Goal: Complete application form: Complete application form

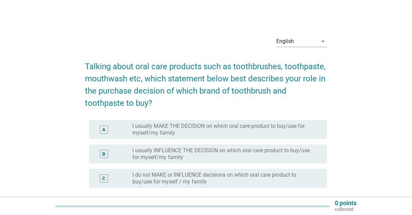
scroll to position [34, 0]
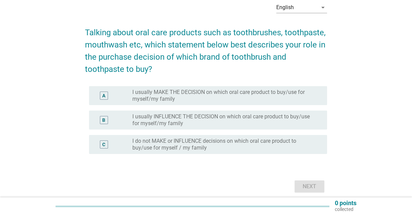
click at [184, 98] on label "I usually MAKE THE DECISION on which oral care product to buy/use for myself/my…" at bounding box center [224, 96] width 184 height 14
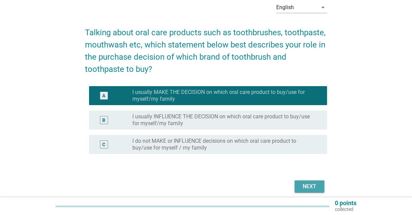
click at [314, 186] on div "Next" at bounding box center [309, 186] width 19 height 8
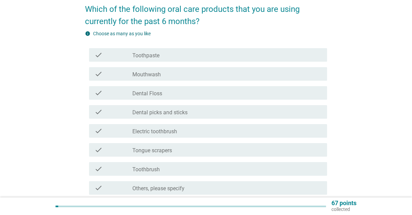
scroll to position [68, 0]
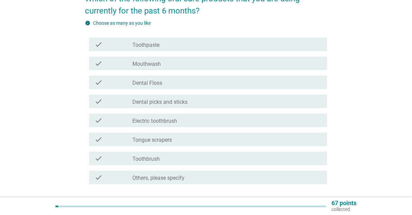
click at [137, 63] on label "Mouthwash" at bounding box center [146, 64] width 28 height 7
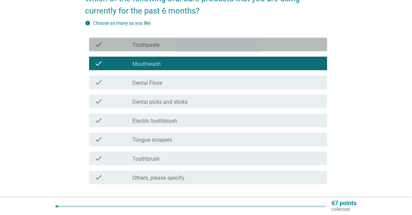
click at [138, 44] on label "Toothpaste" at bounding box center [145, 45] width 27 height 7
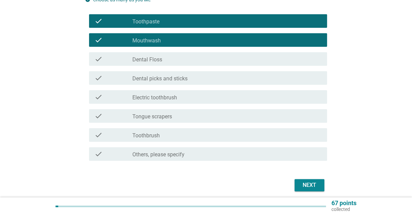
scroll to position [102, 0]
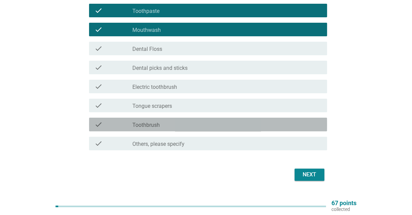
click at [170, 122] on div "check_box_outline_blank Toothbrush" at bounding box center [226, 124] width 189 height 8
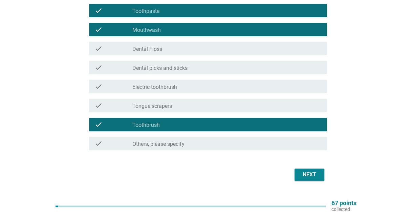
click at [317, 173] on div "Next" at bounding box center [309, 174] width 19 height 8
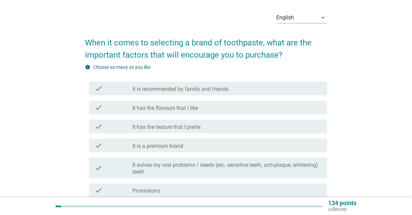
scroll to position [34, 0]
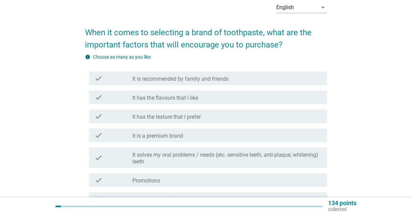
click at [201, 158] on label "It solves my oral problems / needs (etc. sensitive teeth, anti-plaque, whitenin…" at bounding box center [226, 158] width 189 height 14
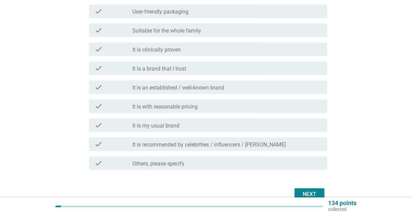
scroll to position [276, 0]
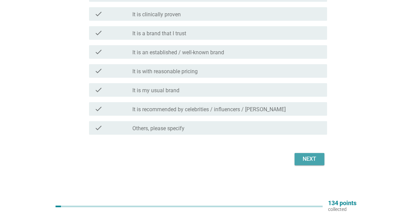
click at [312, 157] on div "Next" at bounding box center [309, 159] width 19 height 8
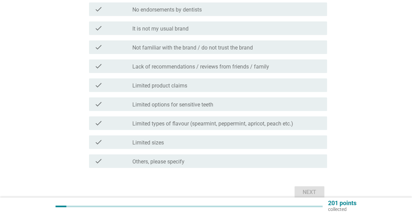
scroll to position [237, 0]
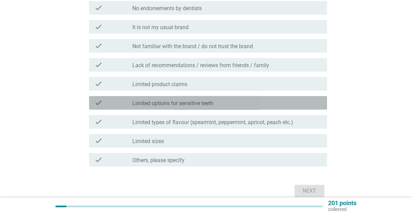
click at [167, 101] on label "Limited options for sensitive teeth" at bounding box center [172, 103] width 81 height 7
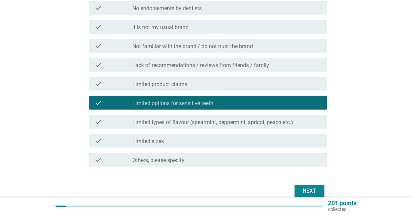
scroll to position [269, 0]
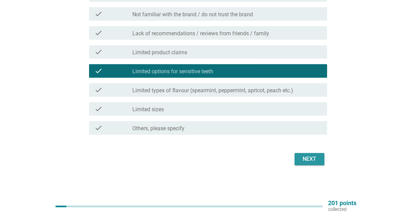
click at [304, 158] on div "Next" at bounding box center [309, 159] width 19 height 8
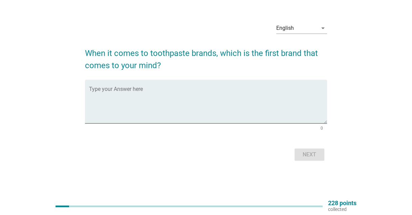
scroll to position [0, 0]
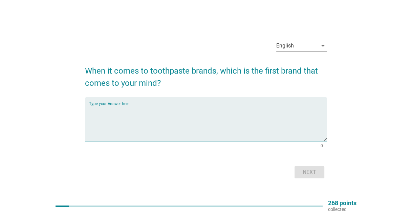
click at [169, 111] on textarea "Type your Answer here" at bounding box center [208, 123] width 238 height 36
type textarea "Colgate"
click at [311, 166] on button "Next" at bounding box center [309, 172] width 30 height 12
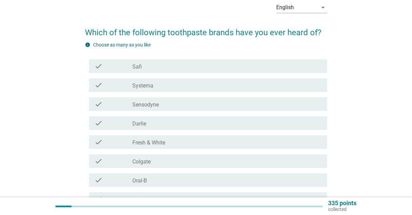
scroll to position [68, 0]
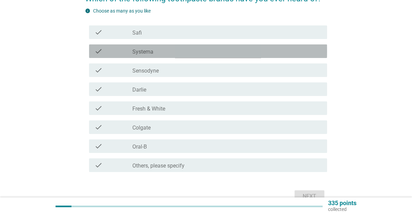
click at [157, 50] on div "check_box_outline_blank Systema" at bounding box center [226, 51] width 189 height 8
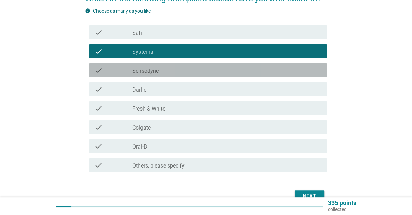
click at [161, 70] on div "check_box_outline_blank Sensodyne" at bounding box center [226, 70] width 189 height 8
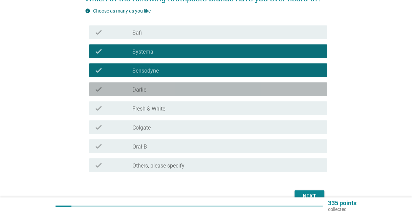
click at [160, 93] on div "check check_box_outline_blank [PERSON_NAME]" at bounding box center [208, 89] width 238 height 14
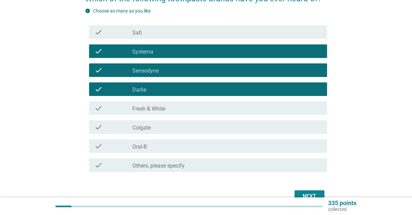
click at [166, 112] on div "check check_box_outline_blank Fresh & White" at bounding box center [208, 108] width 238 height 14
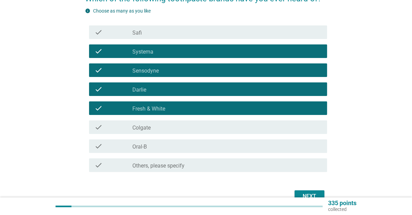
click at [159, 127] on div "check_box_outline_blank Colgate" at bounding box center [226, 127] width 189 height 8
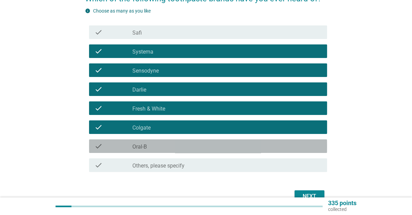
drag, startPoint x: 163, startPoint y: 146, endPoint x: 167, endPoint y: 149, distance: 4.9
click at [163, 146] on div "check_box_outline_blank Oral-B" at bounding box center [226, 146] width 189 height 8
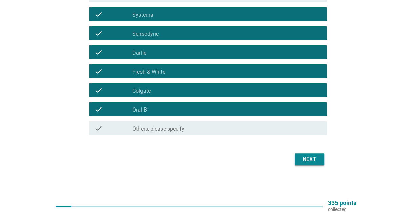
scroll to position [105, 0]
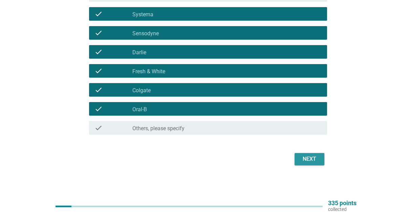
click at [308, 158] on div "Next" at bounding box center [309, 159] width 19 height 8
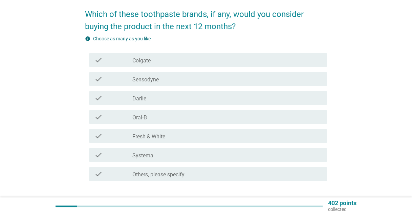
scroll to position [68, 0]
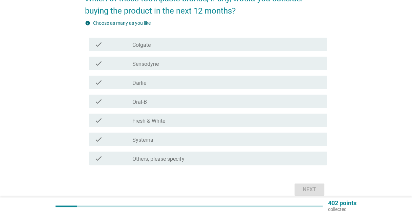
click at [149, 61] on label "Sensodyne" at bounding box center [145, 64] width 26 height 7
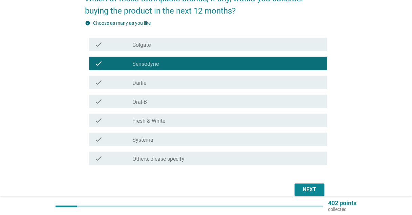
click at [150, 45] on label "Colgate" at bounding box center [141, 45] width 18 height 7
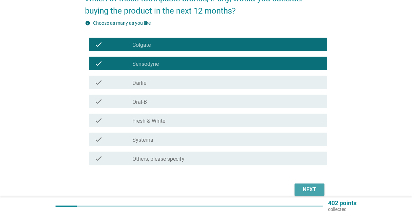
click at [311, 190] on div "Next" at bounding box center [309, 189] width 19 height 8
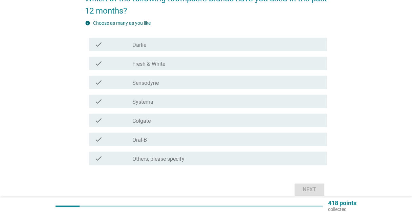
scroll to position [0, 0]
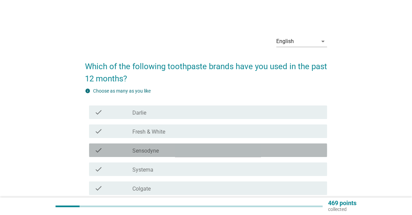
click at [194, 156] on div "check check_box Sensodyne" at bounding box center [208, 150] width 238 height 14
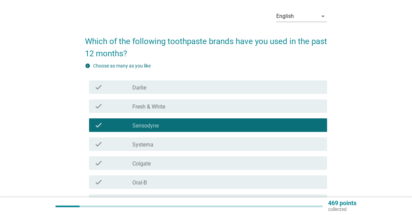
scroll to position [34, 0]
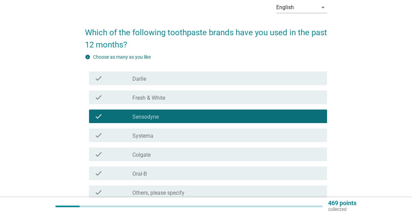
click at [181, 151] on div "check_box Colgate" at bounding box center [226, 154] width 189 height 8
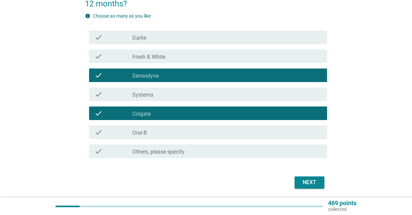
scroll to position [98, 0]
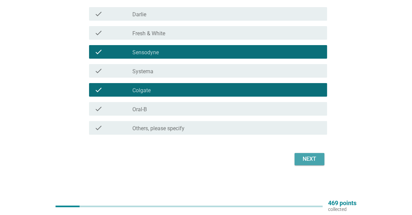
click at [312, 153] on button "Next" at bounding box center [309, 159] width 30 height 12
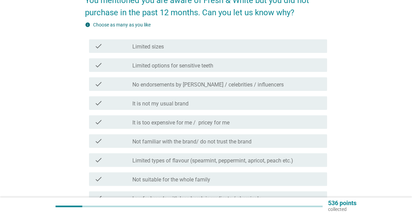
scroll to position [68, 0]
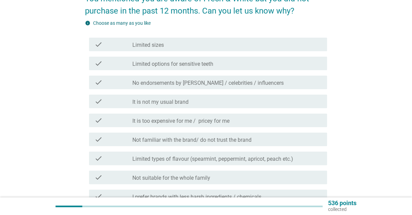
click at [204, 104] on div "check_box_outline_blank It is not my usual brand" at bounding box center [226, 101] width 189 height 8
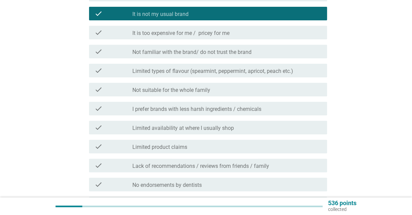
scroll to position [237, 0]
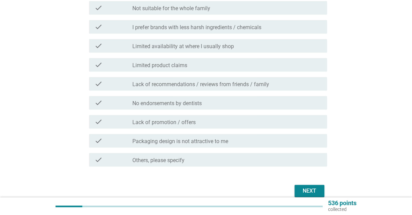
click at [316, 189] on div "Next" at bounding box center [309, 191] width 19 height 8
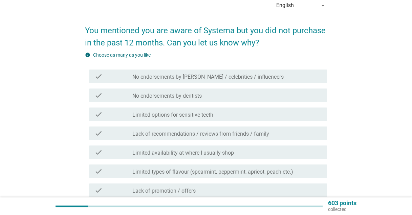
scroll to position [68, 0]
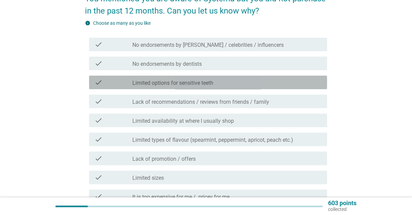
click at [196, 83] on label "Limited options for sensitive teeth" at bounding box center [172, 83] width 81 height 7
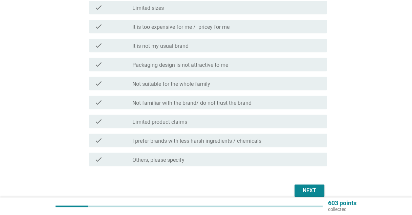
scroll to position [269, 0]
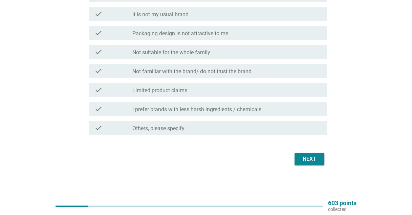
click at [315, 160] on div "Next" at bounding box center [309, 159] width 19 height 8
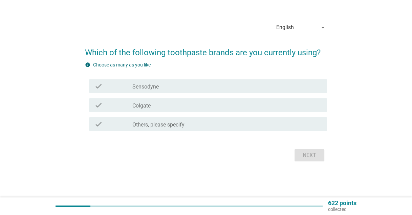
scroll to position [0, 0]
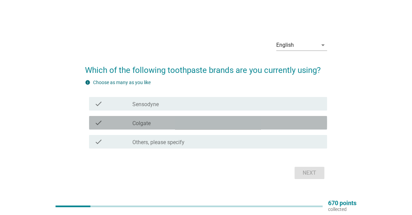
click at [176, 125] on div "check_box_outline_blank Colgate" at bounding box center [226, 122] width 189 height 8
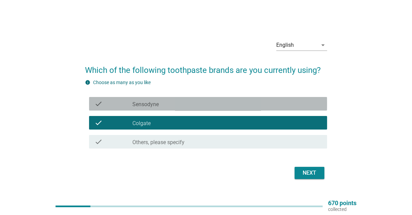
click at [256, 102] on div "check_box_outline_blank Sensodyne" at bounding box center [226, 104] width 189 height 8
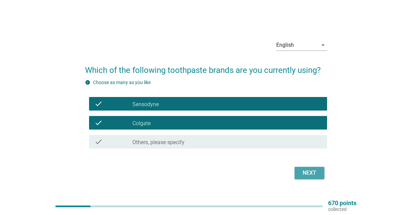
click at [313, 171] on div "Next" at bounding box center [309, 173] width 19 height 8
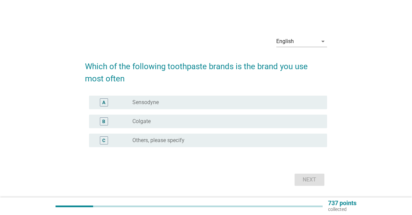
click at [171, 103] on div "radio_button_unchecked Sensodyne" at bounding box center [224, 102] width 184 height 7
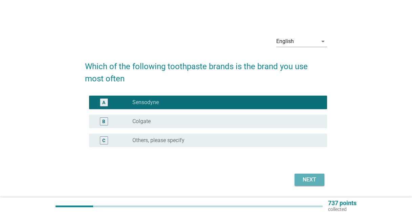
click at [316, 183] on div "Next" at bounding box center [309, 179] width 19 height 8
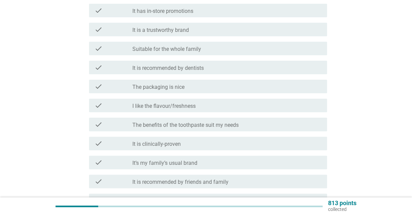
scroll to position [68, 0]
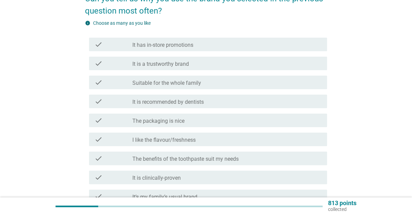
click at [183, 63] on label "It is a trustworthy brand" at bounding box center [160, 64] width 57 height 7
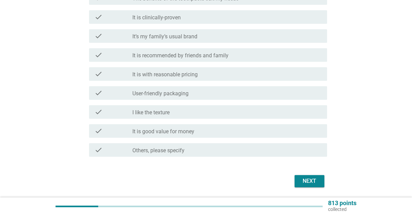
scroll to position [237, 0]
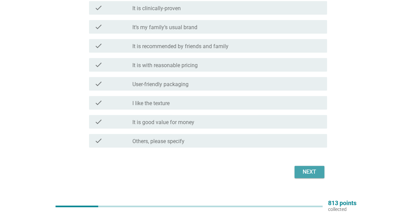
click at [320, 170] on button "Next" at bounding box center [309, 172] width 30 height 12
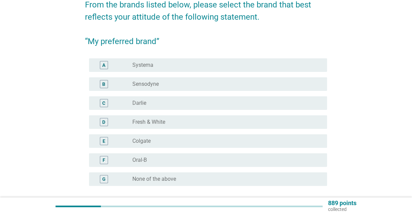
scroll to position [68, 0]
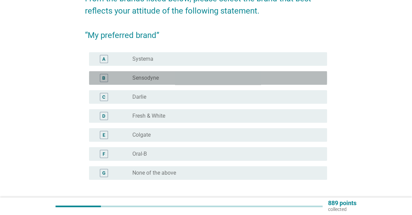
click at [150, 81] on div "radio_button_unchecked Sensodyne" at bounding box center [226, 78] width 189 height 8
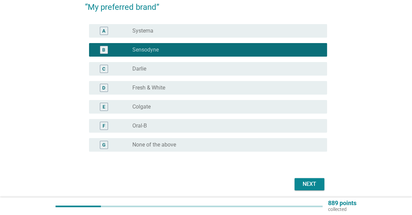
scroll to position [121, 0]
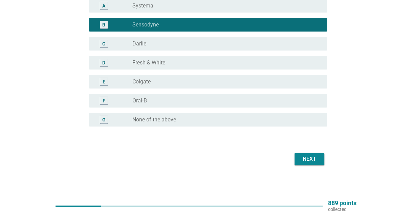
click at [162, 80] on div "radio_button_unchecked Colgate" at bounding box center [224, 81] width 184 height 7
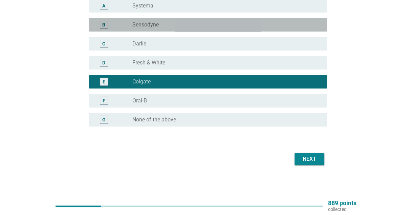
click at [188, 27] on div "radio_button_unchecked Sensodyne" at bounding box center [224, 24] width 184 height 7
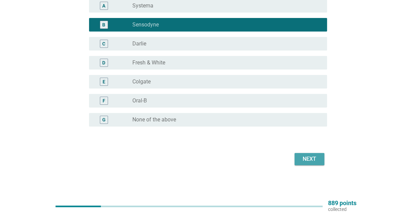
click at [317, 163] on button "Next" at bounding box center [309, 159] width 30 height 12
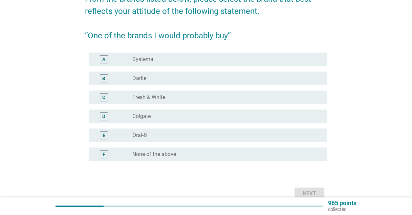
scroll to position [68, 0]
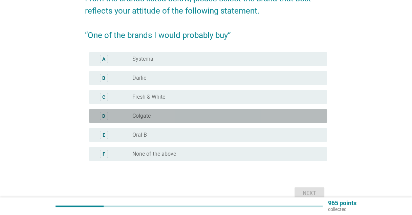
click at [168, 117] on div "radio_button_unchecked Colgate" at bounding box center [224, 115] width 184 height 7
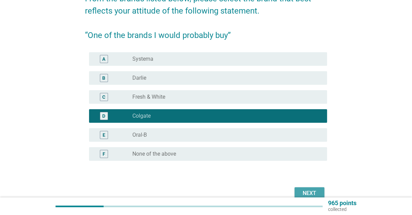
click at [305, 189] on div "Next" at bounding box center [309, 193] width 19 height 8
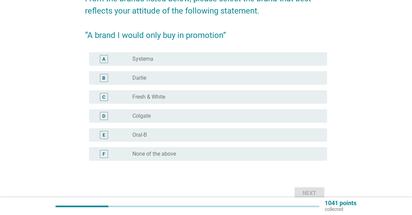
click at [158, 60] on div "radio_button_unchecked Systema" at bounding box center [224, 59] width 184 height 7
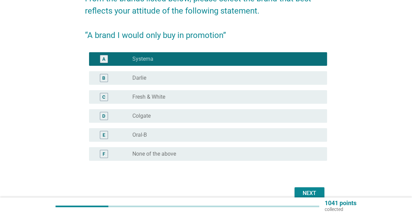
click at [180, 136] on div "radio_button_unchecked Oral-B" at bounding box center [224, 134] width 184 height 7
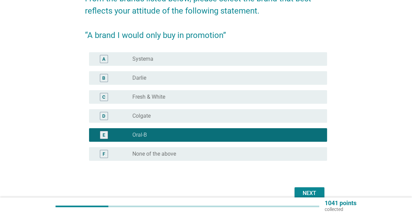
click at [303, 190] on div "Next" at bounding box center [309, 193] width 19 height 8
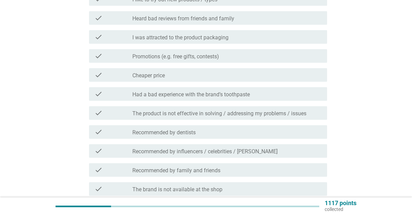
scroll to position [135, 0]
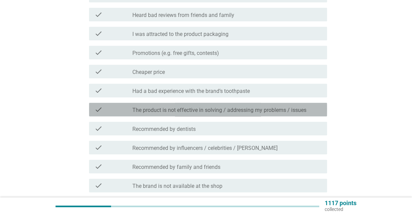
click at [266, 113] on div "check check_box_outline_blank The product is not effective in solving / address…" at bounding box center [208, 110] width 238 height 14
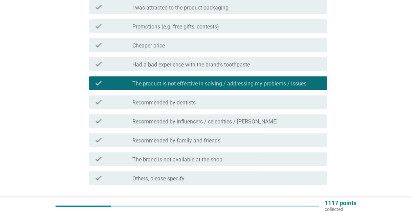
scroll to position [203, 0]
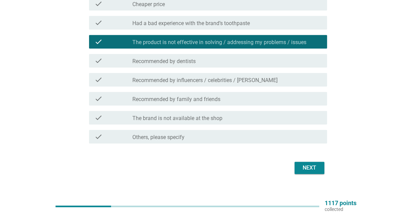
click at [313, 167] on div "Next" at bounding box center [309, 167] width 19 height 8
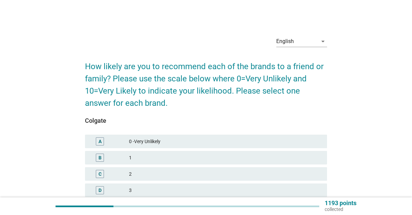
scroll to position [68, 0]
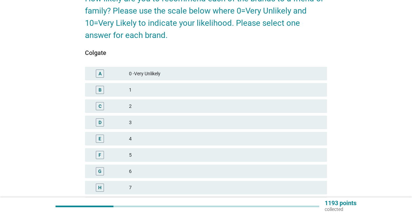
click at [164, 132] on div "E 4" at bounding box center [206, 139] width 242 height 14
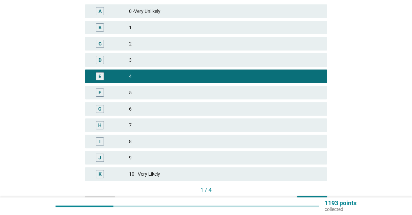
scroll to position [169, 0]
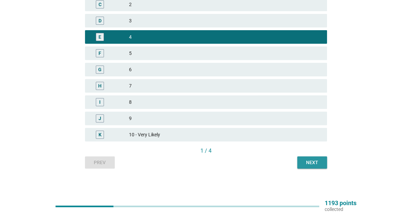
click at [323, 163] on button "Next" at bounding box center [312, 162] width 30 height 12
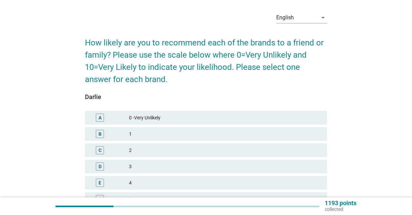
scroll to position [34, 0]
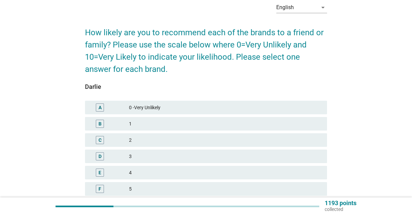
click at [164, 179] on div "E 4" at bounding box center [206, 172] width 245 height 16
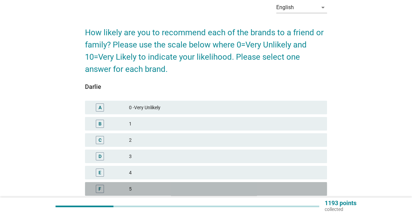
click at [173, 194] on div "F 5" at bounding box center [206, 189] width 242 height 14
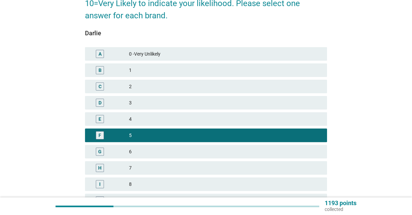
scroll to position [171, 0]
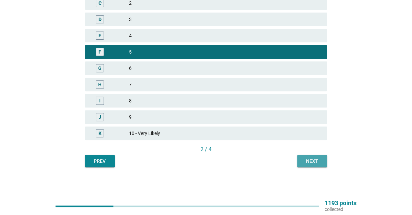
click at [313, 158] on div "Next" at bounding box center [312, 160] width 19 height 7
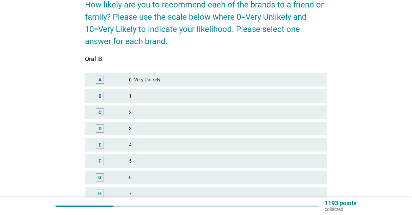
scroll to position [102, 0]
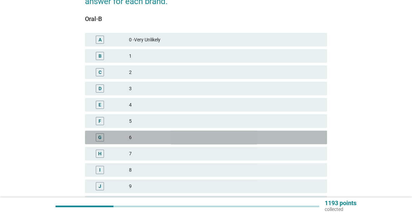
click at [143, 140] on div "6" at bounding box center [225, 137] width 193 height 8
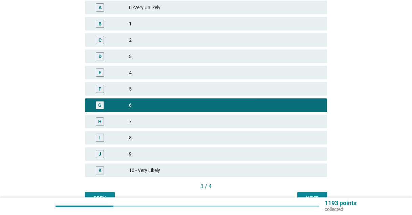
scroll to position [171, 0]
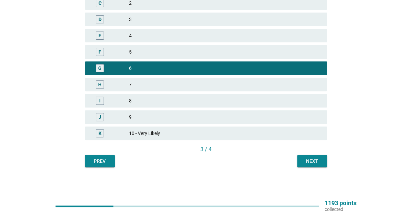
click at [325, 162] on button "Next" at bounding box center [312, 161] width 30 height 12
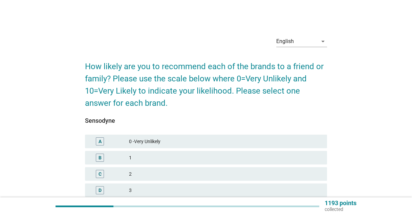
scroll to position [102, 0]
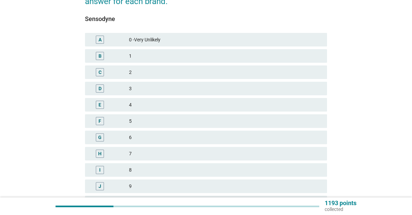
click at [184, 155] on div "7" at bounding box center [225, 153] width 193 height 8
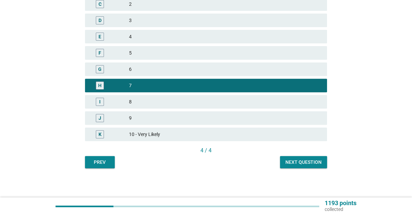
scroll to position [171, 0]
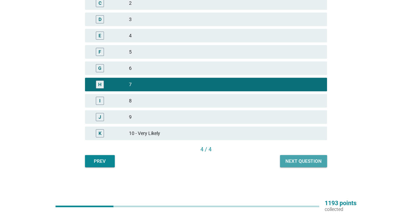
click at [314, 159] on div "Next question" at bounding box center [303, 160] width 36 height 7
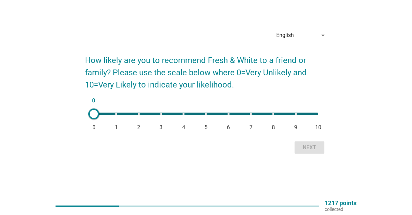
scroll to position [0, 0]
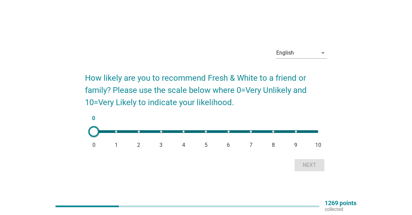
click at [205, 131] on div "0 0 1 2 3 4 5 6 7 8 9 10" at bounding box center [206, 131] width 224 height 3
type input "5"
click at [312, 164] on div "Next" at bounding box center [309, 165] width 19 height 8
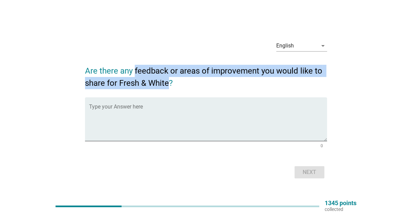
drag, startPoint x: 135, startPoint y: 69, endPoint x: 157, endPoint y: 82, distance: 24.6
click at [157, 82] on h2 "Are there any feedback or areas of improvement you would like to share for Fres…" at bounding box center [206, 73] width 242 height 31
drag, startPoint x: 85, startPoint y: 70, endPoint x: 168, endPoint y: 85, distance: 85.0
click at [168, 85] on h2 "Are there any feedback or areas of improvement you would like to share for Fres…" at bounding box center [206, 73] width 242 height 31
copy h2 "Are there any feedback or areas of improvement you would like to share for Fres…"
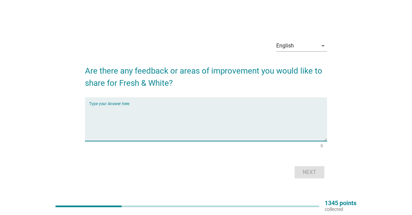
click at [204, 114] on textarea "Type your Answer here" at bounding box center [208, 123] width 238 height 36
paste textarea "Pleasant Taste & Freshness – Mint flavor is refreshing without being overpoweri…"
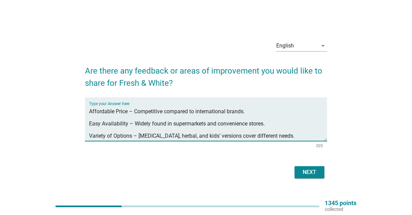
scroll to position [12, 0]
type textarea "Pleasant Taste & Freshness – Mint flavor is refreshing without being overpoweri…"
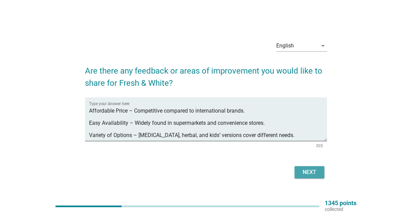
click at [301, 171] on div "Next" at bounding box center [309, 172] width 19 height 8
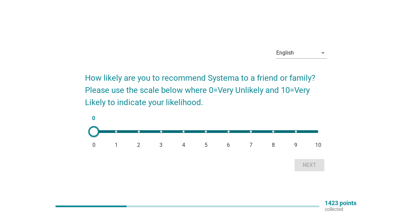
click at [208, 131] on div "0 0 1 2 3 4 5 6 7 8 9 10" at bounding box center [206, 131] width 224 height 3
click at [231, 132] on div "5 0 1 2 3 4 5 6 7 8 9 10" at bounding box center [206, 131] width 224 height 3
type input "6"
click at [315, 164] on div "Next" at bounding box center [309, 165] width 19 height 8
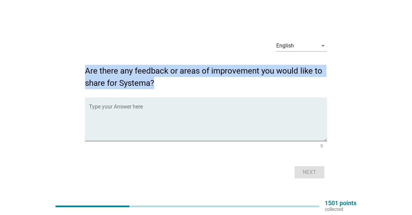
drag, startPoint x: 85, startPoint y: 67, endPoint x: 160, endPoint y: 90, distance: 78.8
click at [160, 90] on form "Are there any feedback or areas of improvement you would like to share for Syst…" at bounding box center [206, 119] width 242 height 122
copy form "Are there any feedback or areas of improvement you would like to share for Syst…"
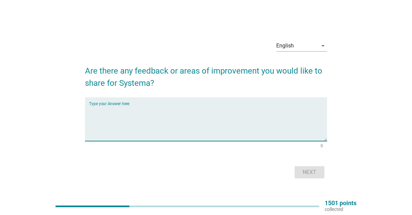
click at [167, 109] on textarea "Type your Answer here" at bounding box center [208, 123] width 238 height 36
paste textarea "Toothbrush bristles are soft yet effective in cleaning. Toothpaste provides a s…"
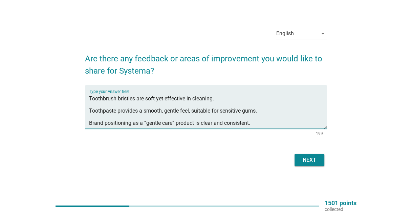
scroll to position [18, 0]
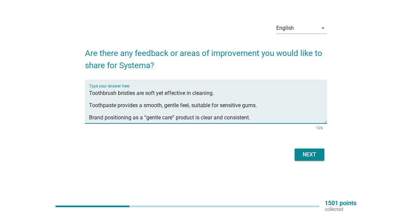
type textarea "Toothbrush bristles are soft yet effective in cleaning. Toothpaste provides a s…"
click at [312, 151] on div "Next" at bounding box center [309, 154] width 19 height 8
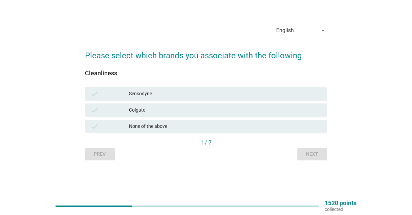
scroll to position [0, 0]
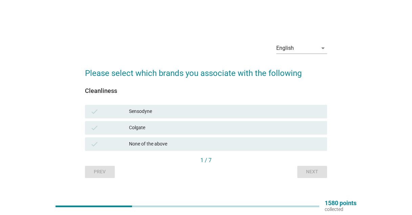
click at [153, 113] on div "Sensodyne" at bounding box center [225, 111] width 193 height 8
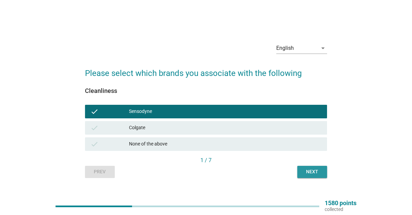
click at [308, 170] on div "Next" at bounding box center [312, 171] width 19 height 7
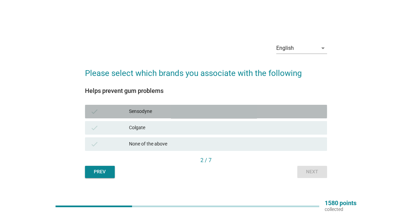
click at [148, 112] on div "Sensodyne" at bounding box center [225, 111] width 193 height 8
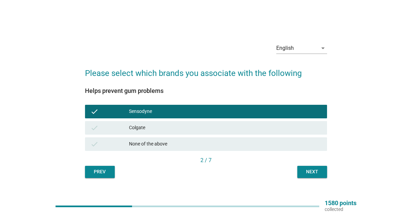
click at [322, 171] on button "Next" at bounding box center [312, 172] width 30 height 12
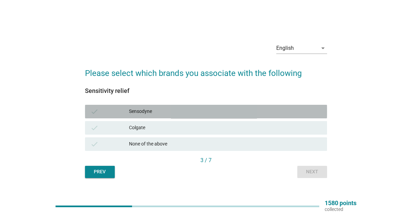
click at [178, 114] on div "Sensodyne" at bounding box center [225, 111] width 193 height 8
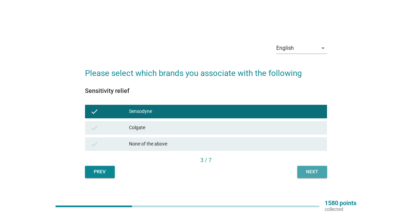
click at [302, 170] on button "Next" at bounding box center [312, 172] width 30 height 12
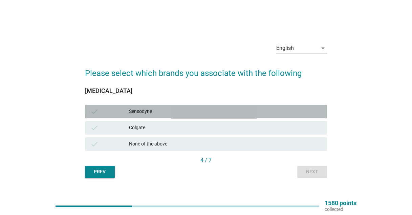
click at [149, 113] on div "Sensodyne" at bounding box center [225, 111] width 193 height 8
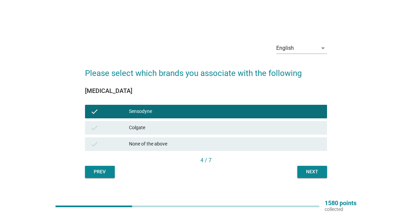
click at [311, 168] on div "Next" at bounding box center [312, 171] width 19 height 7
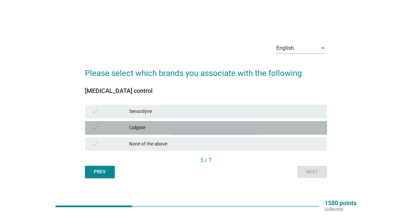
click at [156, 124] on div "Colgate" at bounding box center [225, 128] width 193 height 8
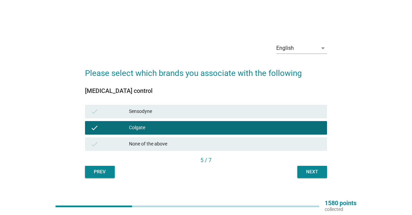
click at [313, 176] on button "Next" at bounding box center [312, 172] width 30 height 12
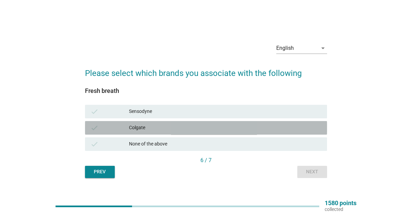
click at [162, 127] on div "Colgate" at bounding box center [225, 128] width 193 height 8
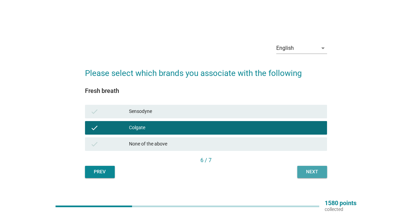
click at [316, 170] on div "Next" at bounding box center [312, 171] width 19 height 7
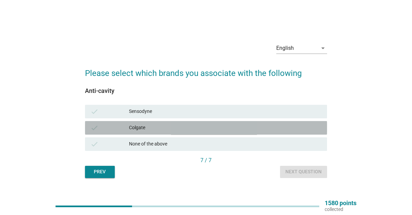
click at [149, 126] on div "Colgate" at bounding box center [225, 128] width 193 height 8
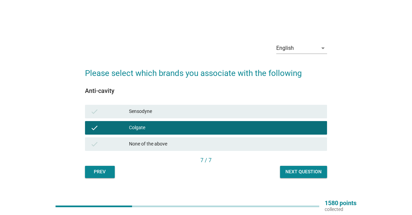
click at [151, 108] on div "Sensodyne" at bounding box center [225, 111] width 193 height 8
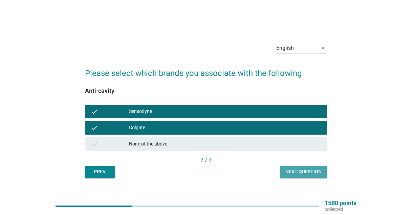
click at [299, 171] on div "Next question" at bounding box center [303, 171] width 36 height 7
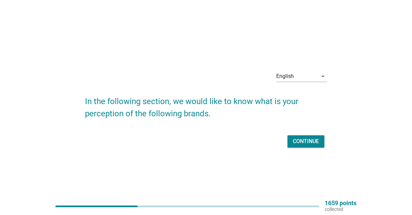
click at [307, 141] on div "Continue" at bounding box center [306, 141] width 26 height 8
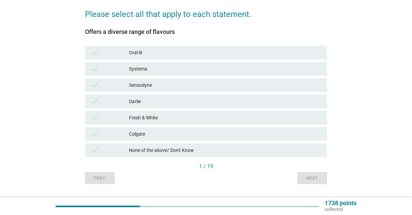
scroll to position [102, 0]
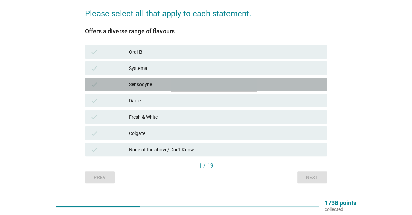
click at [143, 81] on div "Sensodyne" at bounding box center [225, 84] width 193 height 8
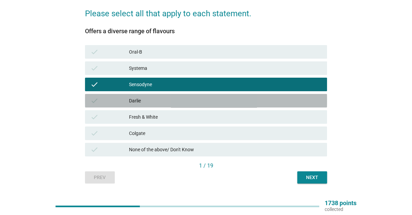
click at [156, 104] on div "Darlie" at bounding box center [225, 100] width 193 height 8
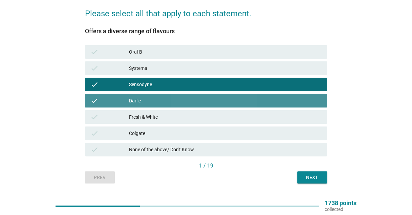
click at [176, 97] on div "Darlie" at bounding box center [225, 100] width 193 height 8
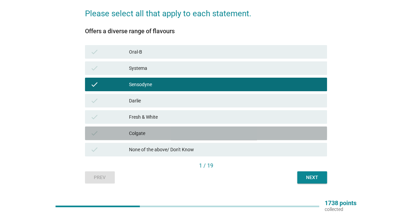
click at [178, 133] on div "Colgate" at bounding box center [225, 133] width 193 height 8
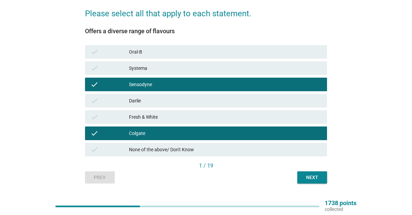
click at [310, 175] on div "Next" at bounding box center [312, 177] width 19 height 7
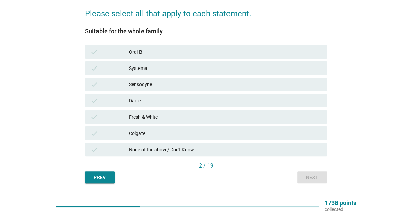
click at [134, 66] on div "Systema" at bounding box center [225, 68] width 193 height 8
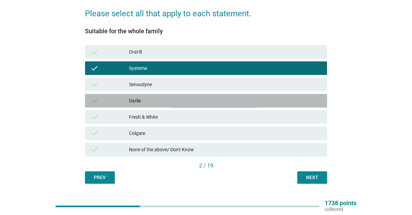
click at [144, 100] on div "Darlie" at bounding box center [225, 100] width 193 height 8
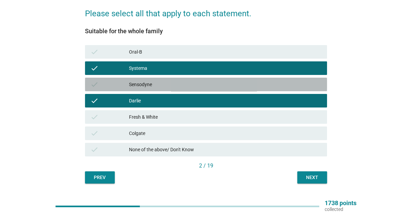
click at [146, 83] on div "Sensodyne" at bounding box center [225, 84] width 193 height 8
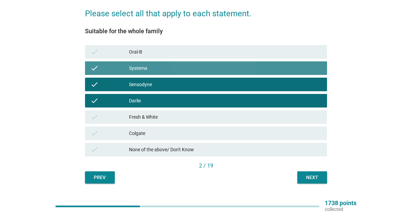
click at [144, 67] on div "Systema" at bounding box center [225, 68] width 193 height 8
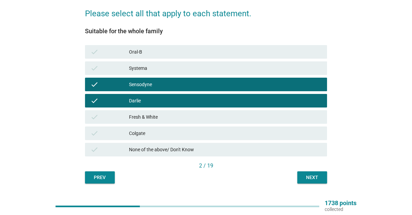
click at [145, 100] on div "Darlie" at bounding box center [225, 100] width 193 height 8
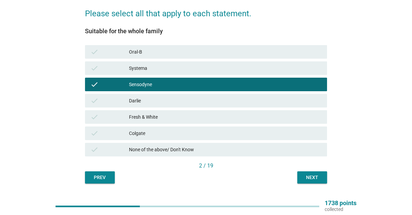
click at [150, 133] on div "Colgate" at bounding box center [225, 133] width 193 height 8
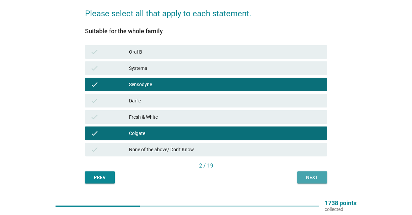
click at [311, 174] on div "Next" at bounding box center [312, 177] width 19 height 7
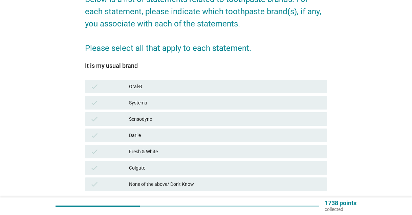
scroll to position [68, 0]
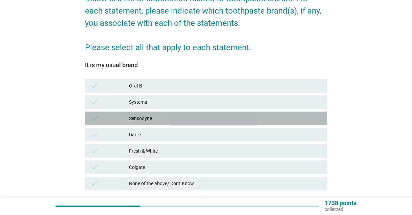
click at [153, 118] on div "Sensodyne" at bounding box center [225, 118] width 193 height 8
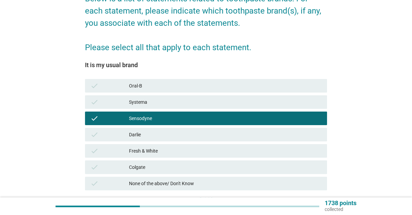
scroll to position [118, 0]
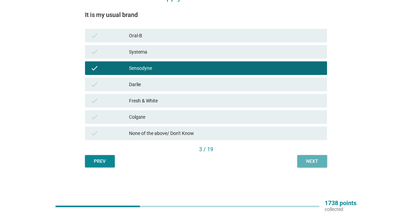
click at [313, 160] on div "Next" at bounding box center [312, 160] width 19 height 7
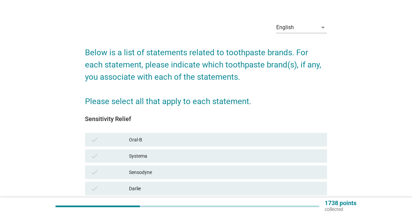
scroll to position [34, 0]
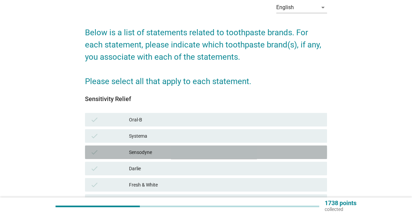
click at [151, 151] on div "Sensodyne" at bounding box center [225, 152] width 193 height 8
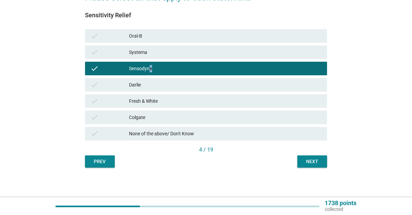
scroll to position [118, 0]
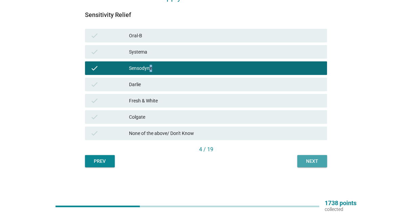
click at [312, 162] on div "Next" at bounding box center [312, 160] width 19 height 7
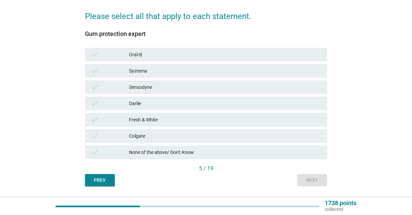
scroll to position [102, 0]
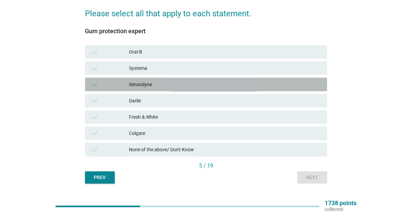
click at [143, 87] on div "Sensodyne" at bounding box center [225, 84] width 193 height 8
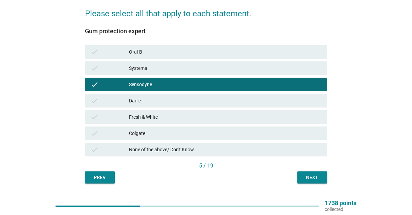
click at [313, 181] on button "Next" at bounding box center [312, 177] width 30 height 12
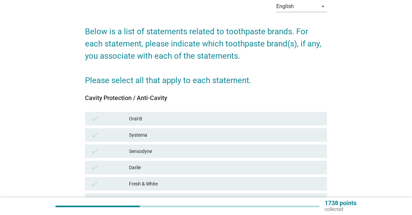
scroll to position [68, 0]
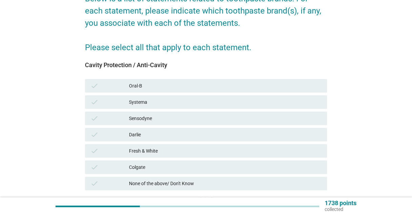
drag, startPoint x: 147, startPoint y: 115, endPoint x: 156, endPoint y: 116, distance: 9.1
click at [146, 115] on div "Sensodyne" at bounding box center [225, 118] width 193 height 8
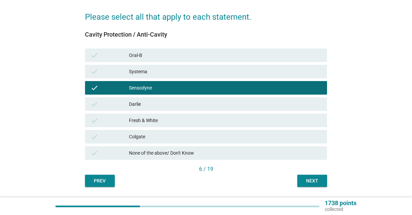
scroll to position [118, 0]
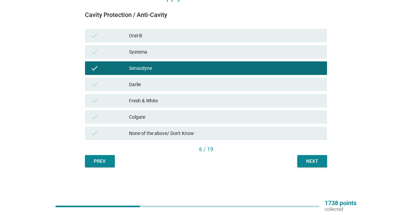
click at [302, 157] on button "Next" at bounding box center [312, 161] width 30 height 12
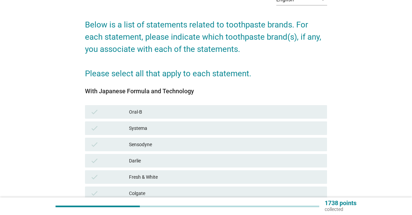
scroll to position [102, 0]
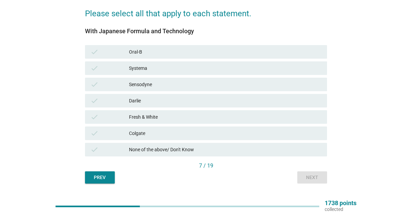
click at [141, 82] on div "Sensodyne" at bounding box center [225, 84] width 193 height 8
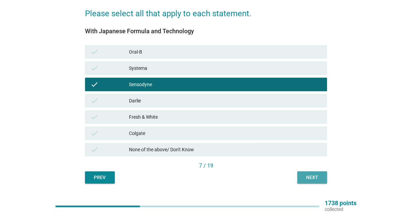
click at [311, 177] on div "Next" at bounding box center [312, 177] width 19 height 7
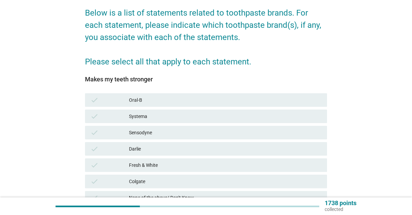
scroll to position [68, 0]
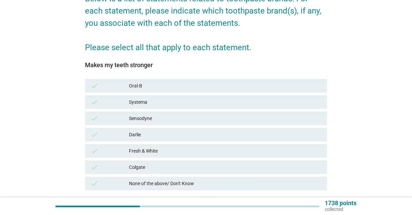
click at [179, 119] on div "Sensodyne" at bounding box center [225, 118] width 193 height 8
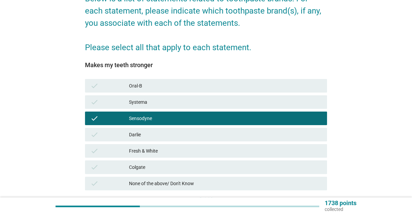
scroll to position [118, 0]
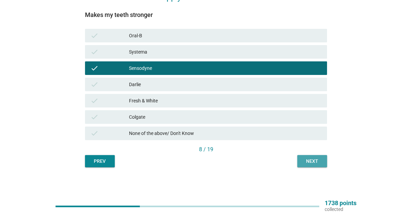
click at [320, 159] on div "Next" at bounding box center [312, 160] width 19 height 7
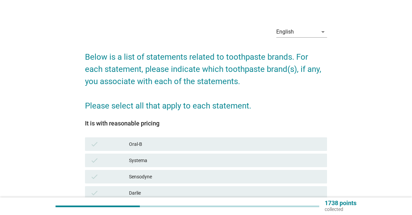
scroll to position [68, 0]
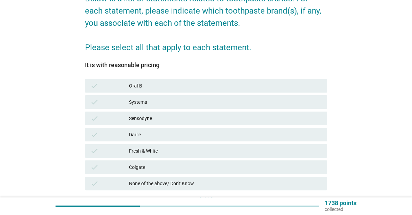
click at [151, 117] on div "Sensodyne" at bounding box center [225, 118] width 193 height 8
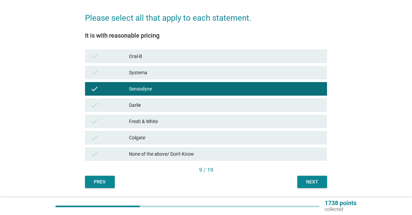
scroll to position [118, 0]
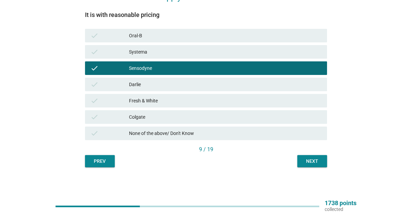
click at [322, 162] on button "Next" at bounding box center [312, 161] width 30 height 12
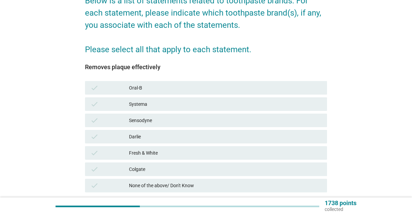
scroll to position [68, 0]
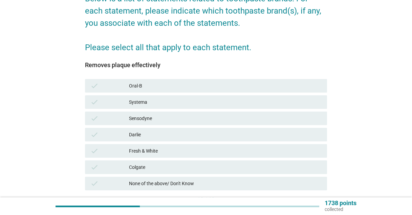
click at [156, 120] on div "Sensodyne" at bounding box center [225, 118] width 193 height 8
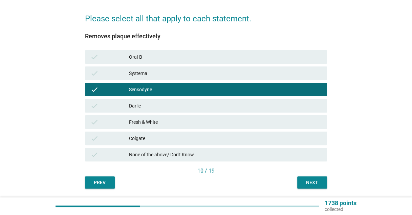
scroll to position [118, 0]
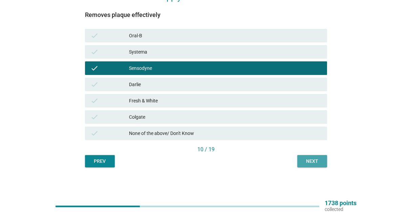
click at [318, 159] on div "Next" at bounding box center [312, 160] width 19 height 7
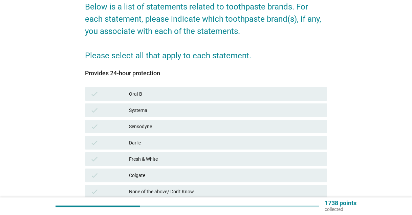
scroll to position [102, 0]
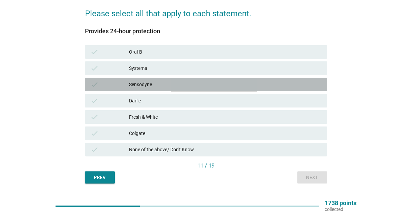
click at [140, 83] on div "Sensodyne" at bounding box center [225, 84] width 193 height 8
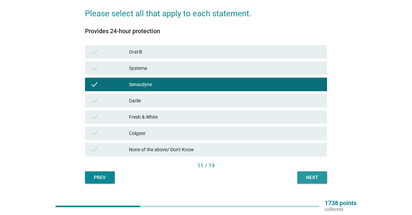
click at [310, 176] on div "Next" at bounding box center [312, 177] width 19 height 7
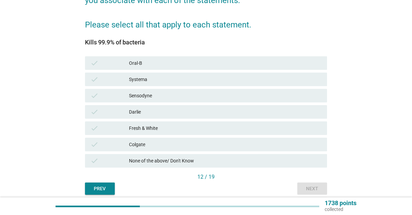
scroll to position [118, 0]
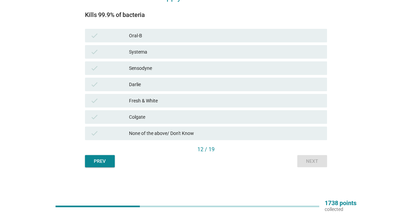
click at [142, 66] on div "Sensodyne" at bounding box center [225, 68] width 193 height 8
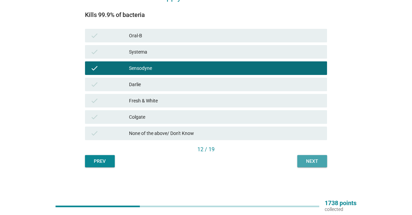
click at [304, 162] on div "Next" at bounding box center [312, 160] width 19 height 7
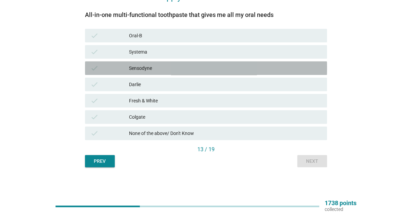
click at [176, 68] on div "Sensodyne" at bounding box center [225, 68] width 193 height 8
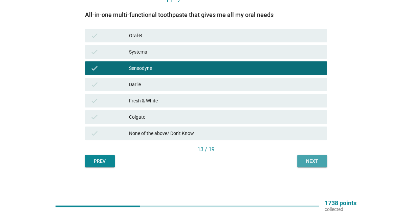
click at [306, 155] on button "Next" at bounding box center [312, 161] width 30 height 12
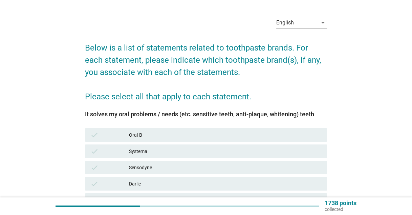
scroll to position [102, 0]
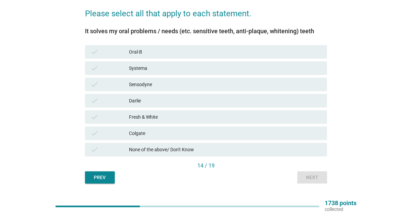
click at [164, 88] on div "check Sensodyne" at bounding box center [206, 85] width 242 height 14
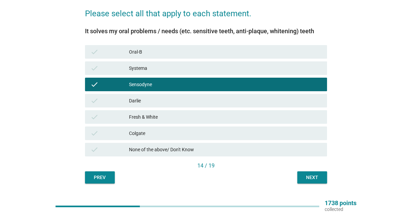
click at [310, 178] on div "Next" at bounding box center [312, 177] width 19 height 7
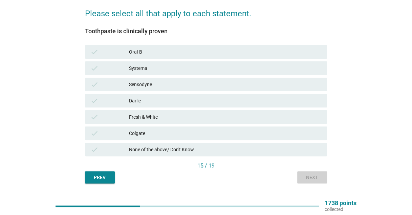
scroll to position [0, 0]
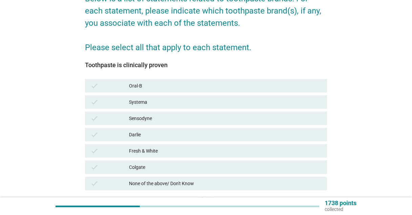
click at [158, 118] on div "Sensodyne" at bounding box center [225, 118] width 193 height 8
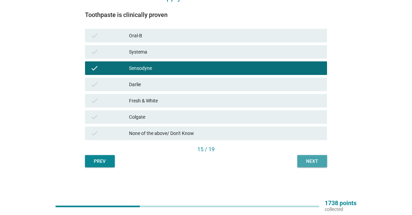
click at [317, 163] on div "Next" at bounding box center [312, 160] width 19 height 7
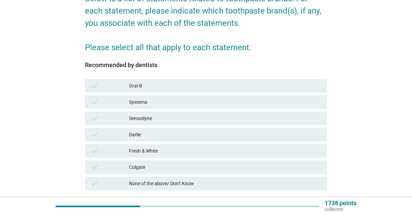
click at [154, 117] on div "Sensodyne" at bounding box center [225, 118] width 193 height 8
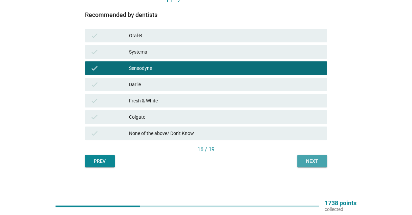
click at [317, 164] on button "Next" at bounding box center [312, 161] width 30 height 12
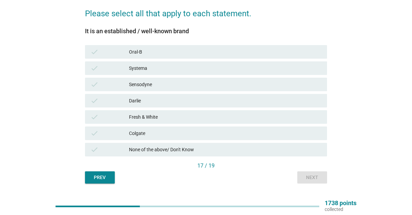
click at [149, 136] on div "Colgate" at bounding box center [225, 133] width 193 height 8
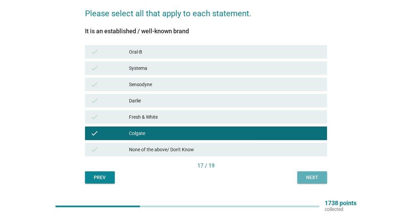
click at [304, 180] on div "Next" at bounding box center [312, 177] width 19 height 7
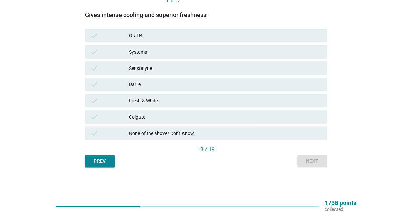
click at [148, 118] on div "Colgate" at bounding box center [225, 117] width 193 height 8
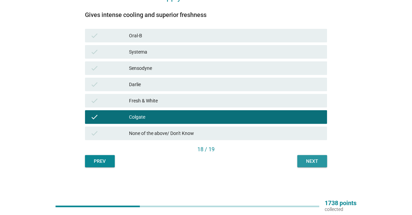
click at [313, 160] on div "Next" at bounding box center [312, 160] width 19 height 7
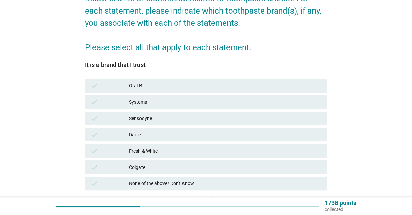
click at [154, 120] on div "Sensodyne" at bounding box center [225, 118] width 193 height 8
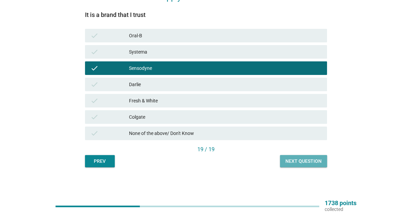
click at [314, 163] on div "Next question" at bounding box center [303, 160] width 36 height 7
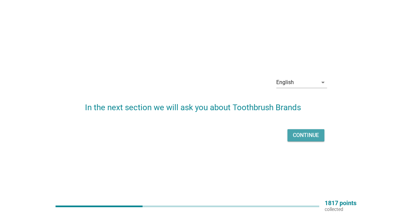
click at [309, 136] on div "Continue" at bounding box center [306, 135] width 26 height 8
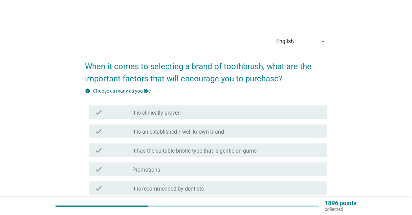
click at [187, 113] on div "check_box_outline_blank It is clinically proven" at bounding box center [226, 112] width 189 height 8
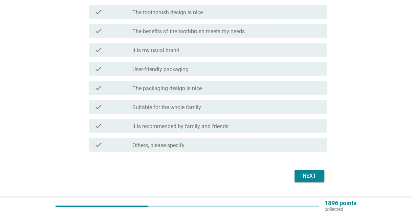
click at [316, 173] on div "Next" at bounding box center [309, 176] width 19 height 8
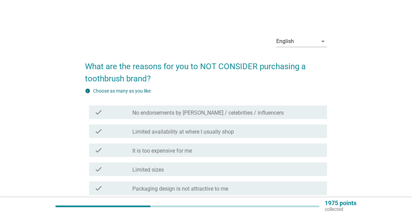
click at [181, 154] on div "check check_box_outline_blank It is too expensive for me" at bounding box center [208, 150] width 238 height 14
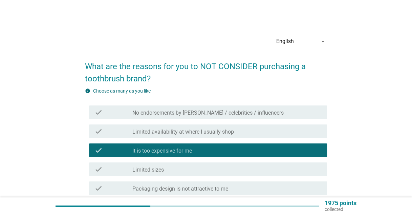
click at [169, 172] on div "check_box_outline_blank Limited sizes" at bounding box center [226, 169] width 189 height 8
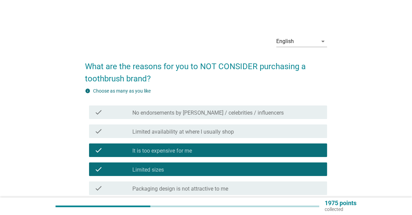
click at [174, 133] on label "Limited availability at where I usually shop" at bounding box center [183, 131] width 102 height 7
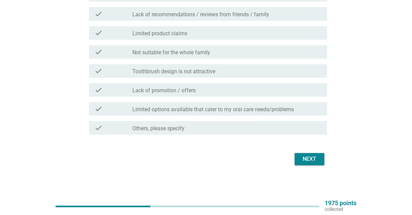
click at [316, 161] on div "Next" at bounding box center [309, 159] width 19 height 8
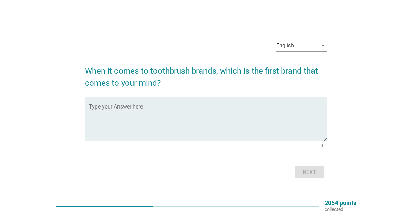
click at [197, 116] on textarea "Type your Answer here" at bounding box center [208, 123] width 238 height 36
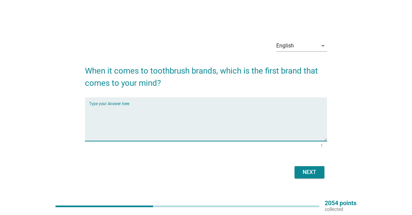
type textarea "s"
type textarea "colgate"
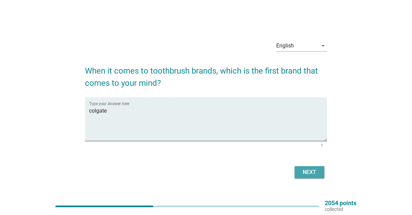
click at [318, 171] on div "Next" at bounding box center [309, 172] width 19 height 8
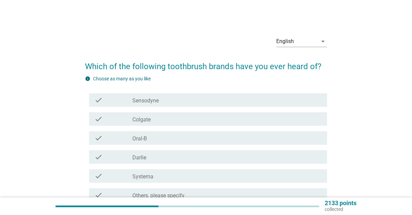
click at [160, 103] on div "check_box_outline_blank Sensodyne" at bounding box center [226, 100] width 189 height 8
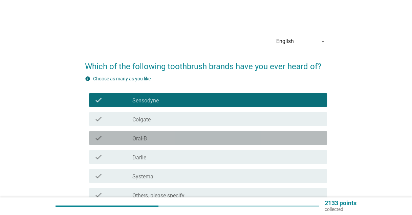
click at [163, 138] on div "check_box_outline_blank Oral-B" at bounding box center [226, 138] width 189 height 8
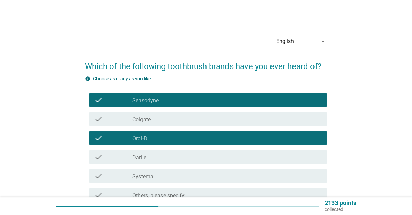
click at [160, 120] on div "check_box_outline_blank Colgate" at bounding box center [226, 119] width 189 height 8
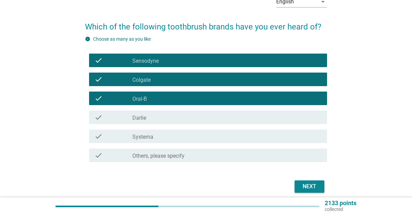
scroll to position [67, 0]
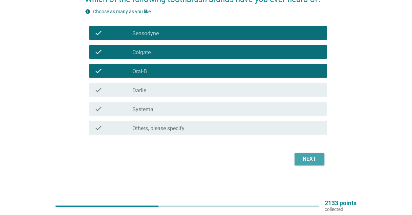
click at [306, 163] on button "Next" at bounding box center [309, 159] width 30 height 12
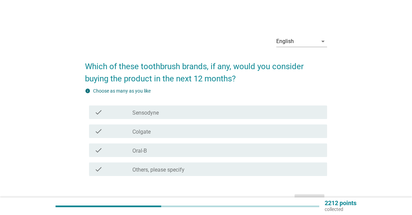
click at [138, 132] on label "Colgate" at bounding box center [141, 131] width 18 height 7
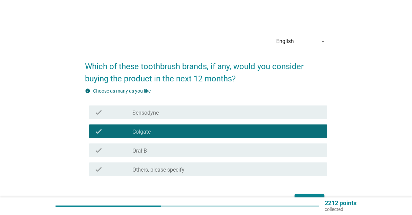
click at [146, 113] on label "Sensodyne" at bounding box center [145, 112] width 26 height 7
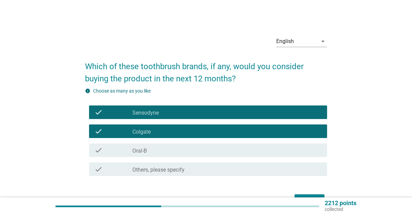
scroll to position [41, 0]
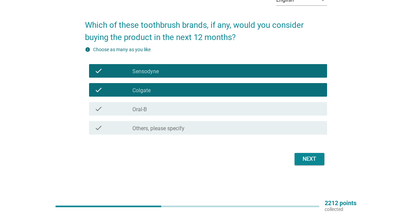
click at [303, 157] on div "Next" at bounding box center [309, 159] width 19 height 8
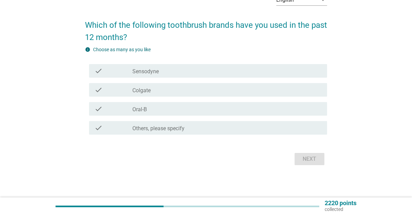
scroll to position [0, 0]
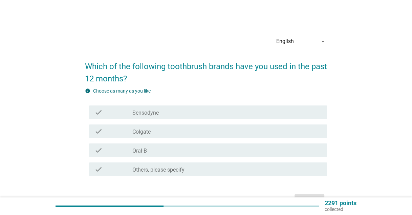
click at [132, 116] on label "Sensodyne" at bounding box center [145, 112] width 26 height 7
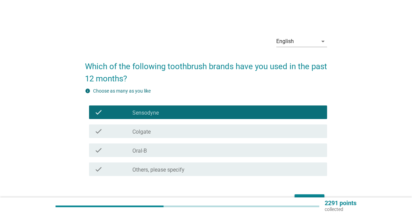
click at [130, 128] on div "check" at bounding box center [113, 131] width 38 height 8
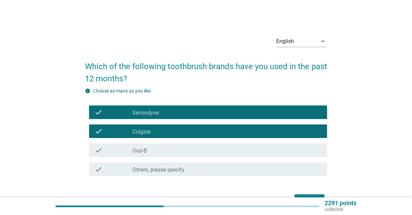
click at [140, 154] on label "Oral-B" at bounding box center [139, 150] width 15 height 7
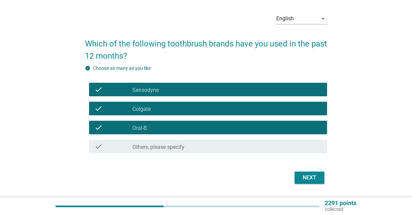
scroll to position [41, 0]
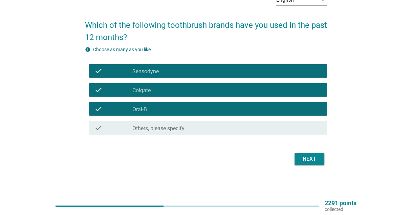
click at [319, 161] on button "Next" at bounding box center [309, 159] width 30 height 12
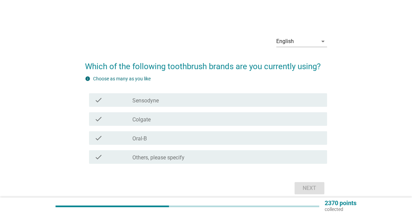
click at [155, 99] on label "Sensodyne" at bounding box center [145, 100] width 26 height 7
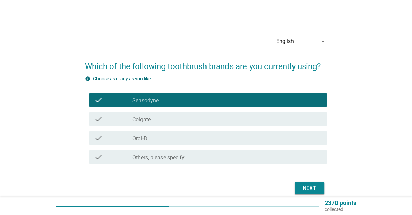
drag, startPoint x: 157, startPoint y: 120, endPoint x: 157, endPoint y: 131, distance: 10.5
click at [157, 121] on div "check_box Colgate" at bounding box center [226, 119] width 189 height 8
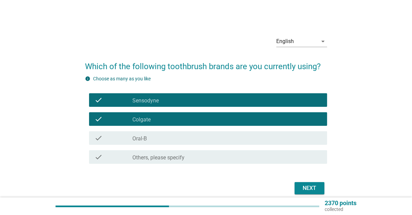
click at [159, 139] on div "check_box Oral-B" at bounding box center [226, 138] width 189 height 8
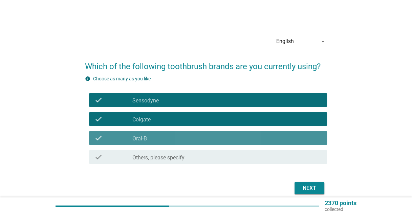
click at [181, 132] on div "check check_box Oral-B" at bounding box center [208, 138] width 238 height 14
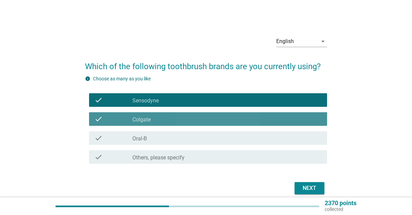
click at [176, 117] on div "check_box Colgate" at bounding box center [226, 119] width 189 height 8
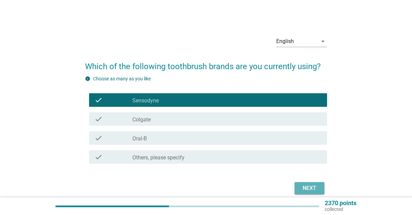
click at [303, 190] on div "Next" at bounding box center [309, 188] width 19 height 8
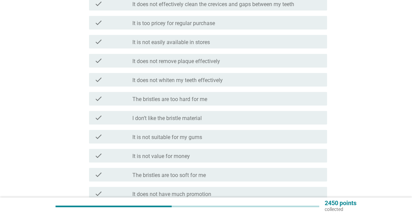
scroll to position [203, 0]
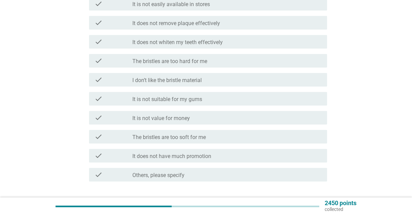
click at [186, 120] on label "It is not value for money" at bounding box center [161, 118] width 58 height 7
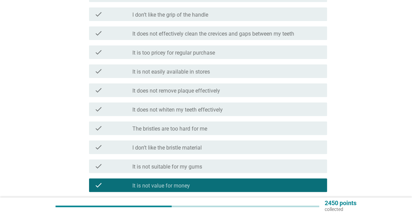
scroll to position [135, 0]
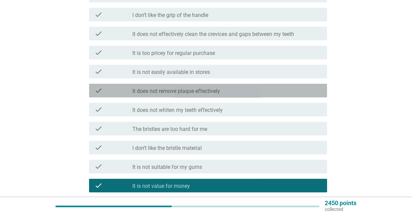
click at [199, 93] on label "It does not remove plaque effectively" at bounding box center [176, 91] width 88 height 7
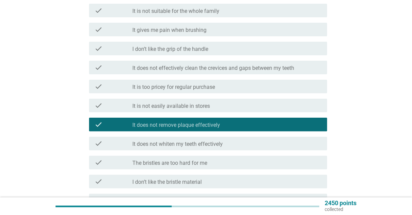
scroll to position [68, 0]
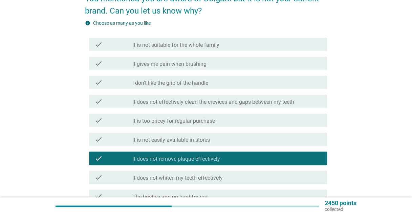
click at [191, 63] on label "It gives me pain when brushing" at bounding box center [169, 64] width 74 height 7
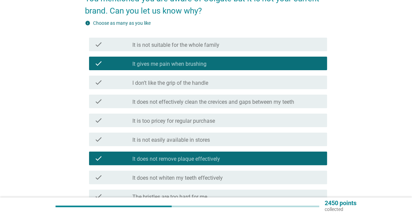
click at [176, 63] on label "It gives me pain when brushing" at bounding box center [169, 64] width 74 height 7
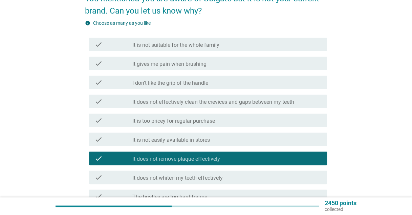
click at [175, 43] on label "It is not suitable for the whole family" at bounding box center [175, 45] width 87 height 7
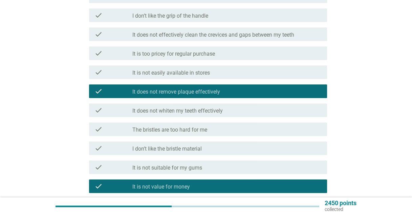
scroll to position [135, 0]
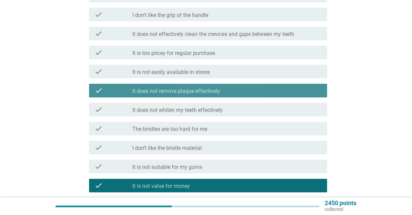
click at [188, 91] on label "It does not remove plaque effectively" at bounding box center [176, 91] width 88 height 7
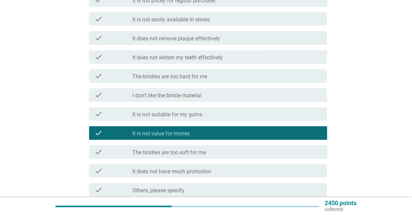
scroll to position [237, 0]
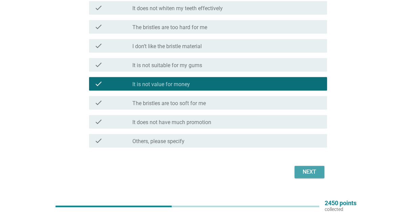
click at [319, 172] on button "Next" at bounding box center [309, 172] width 30 height 12
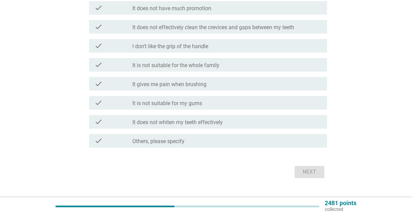
scroll to position [0, 0]
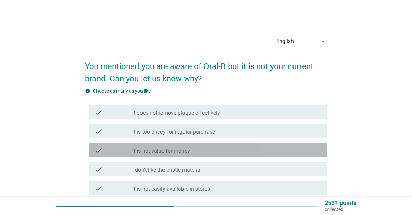
click at [191, 151] on div "check_box_outline_blank It is not value for money" at bounding box center [226, 150] width 189 height 8
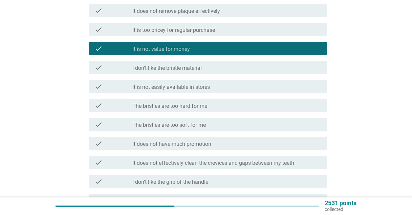
scroll to position [237, 0]
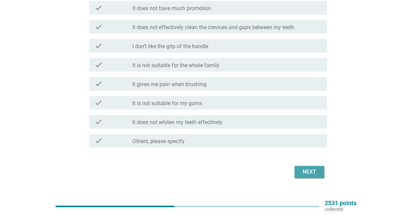
click at [306, 171] on div "Next" at bounding box center [309, 172] width 19 height 8
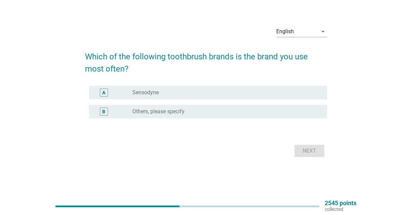
scroll to position [0, 0]
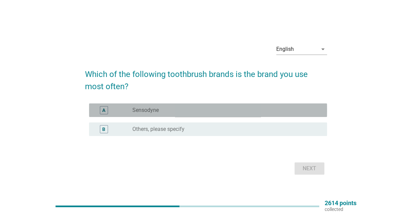
click at [168, 115] on div "A radio_button_unchecked Sensodyne" at bounding box center [208, 110] width 238 height 14
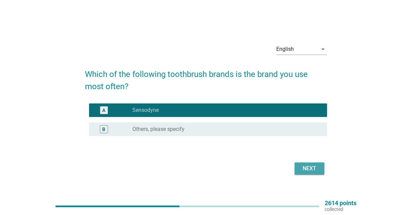
click at [309, 171] on div "Next" at bounding box center [309, 168] width 19 height 8
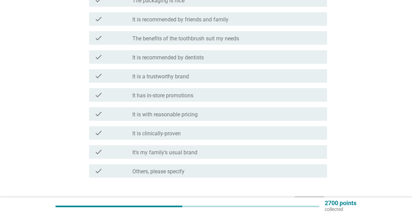
scroll to position [135, 0]
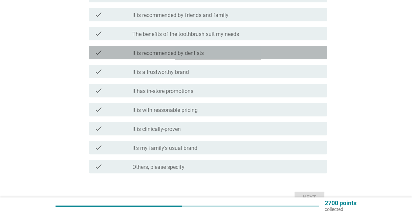
click at [174, 51] on label "It is recommended by dentists" at bounding box center [167, 53] width 71 height 7
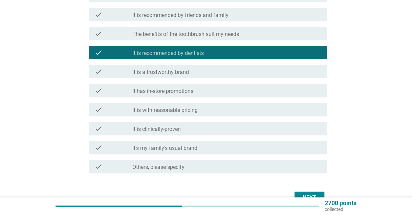
click at [187, 131] on div "check_box_outline_blank It is clinically-proven" at bounding box center [226, 128] width 189 height 8
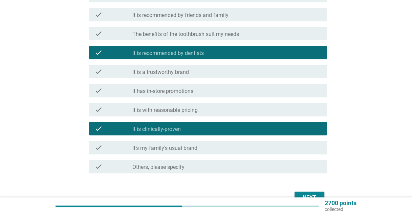
scroll to position [174, 0]
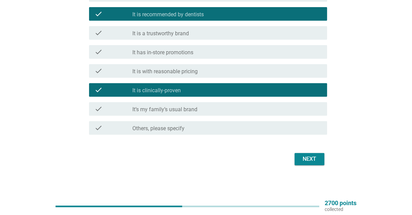
click at [310, 155] on div "Next" at bounding box center [309, 159] width 19 height 8
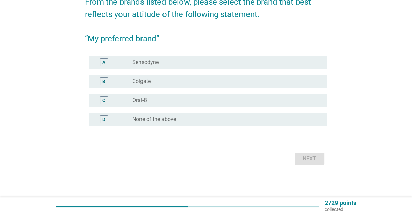
scroll to position [0, 0]
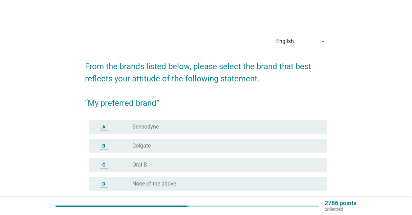
click at [158, 130] on div "radio_button_unchecked Sensodyne" at bounding box center [224, 126] width 184 height 7
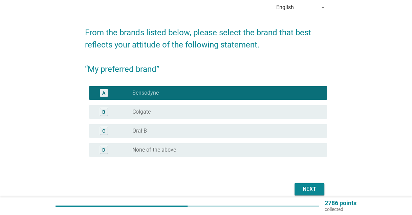
scroll to position [64, 0]
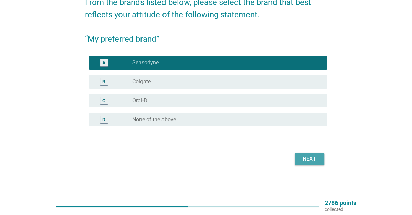
click at [314, 160] on div "Next" at bounding box center [309, 159] width 19 height 8
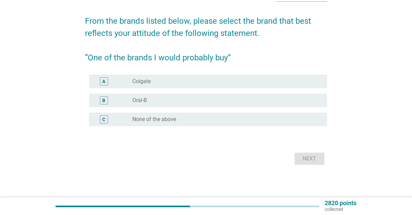
scroll to position [0, 0]
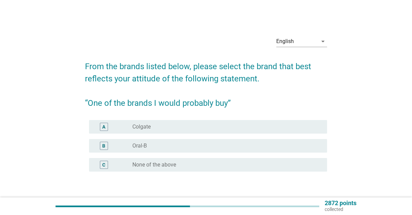
click at [159, 143] on div "radio_button_unchecked Oral-B" at bounding box center [224, 145] width 184 height 7
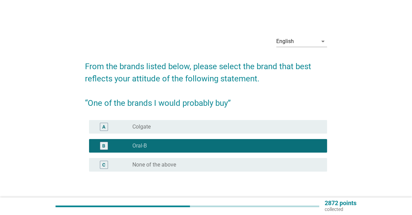
click at [160, 127] on div "radio_button_unchecked Colgate" at bounding box center [224, 126] width 184 height 7
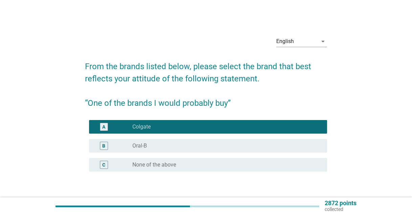
scroll to position [45, 0]
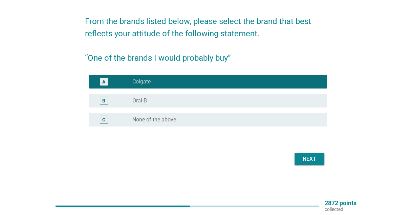
click at [316, 160] on div "Next" at bounding box center [309, 159] width 19 height 8
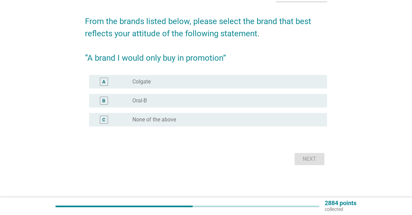
scroll to position [0, 0]
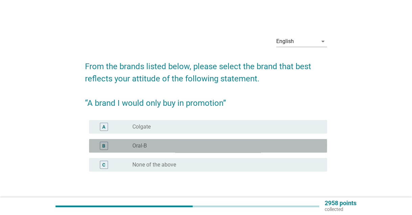
click at [150, 145] on div "radio_button_unchecked Oral-B" at bounding box center [224, 145] width 184 height 7
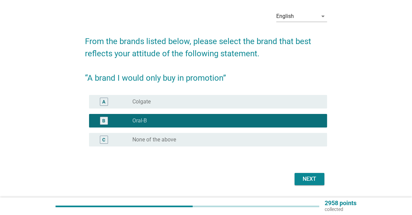
scroll to position [45, 0]
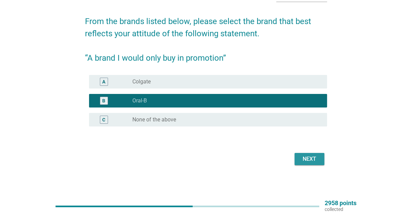
click at [318, 159] on div "Next" at bounding box center [309, 159] width 19 height 8
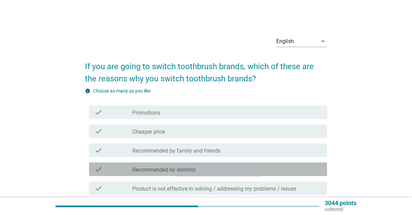
click at [202, 173] on div "check check_box_outline_blank Recommended by dentists" at bounding box center [208, 169] width 238 height 14
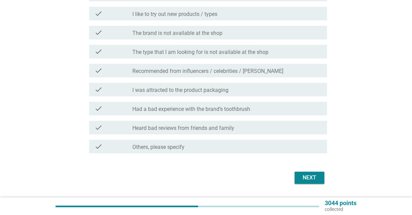
scroll to position [203, 0]
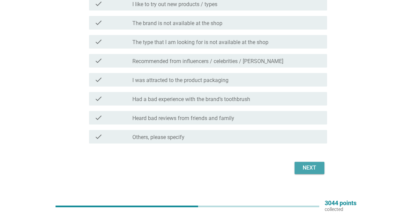
click at [314, 165] on div "Next" at bounding box center [309, 167] width 19 height 8
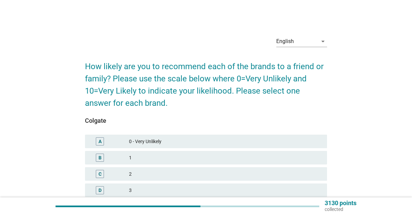
scroll to position [102, 0]
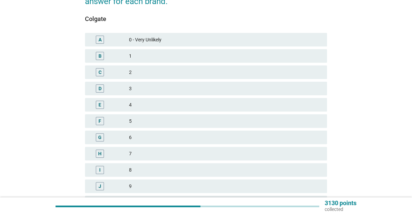
click at [150, 117] on div "5" at bounding box center [225, 121] width 193 height 8
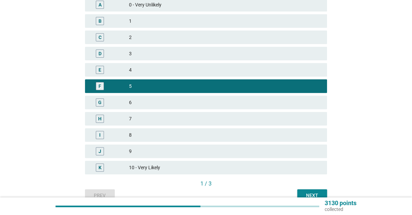
scroll to position [171, 0]
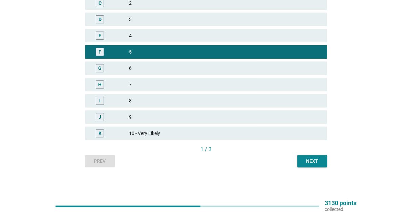
click at [315, 160] on div "Next" at bounding box center [312, 160] width 19 height 7
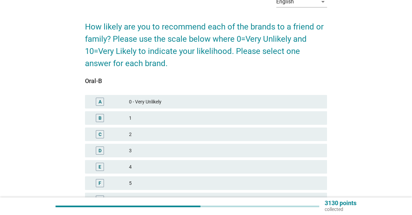
scroll to position [102, 0]
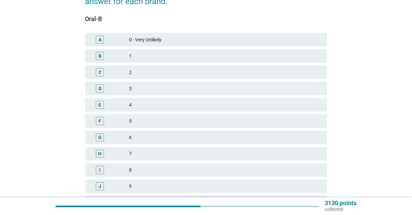
click at [152, 149] on div "7" at bounding box center [225, 153] width 193 height 8
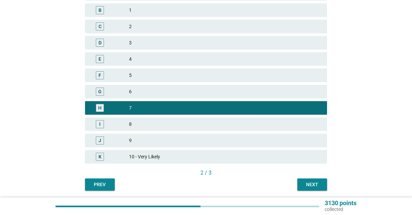
scroll to position [171, 0]
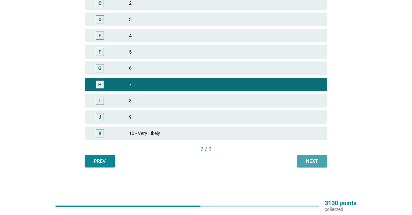
click at [319, 161] on div "Next" at bounding box center [312, 160] width 19 height 7
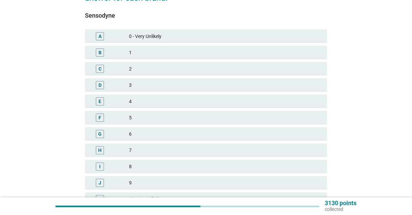
scroll to position [135, 0]
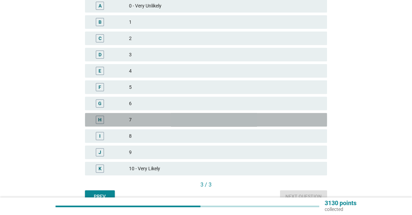
click at [134, 126] on div "H 7" at bounding box center [206, 120] width 242 height 14
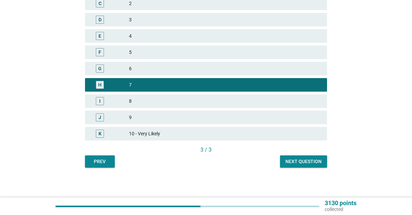
scroll to position [171, 0]
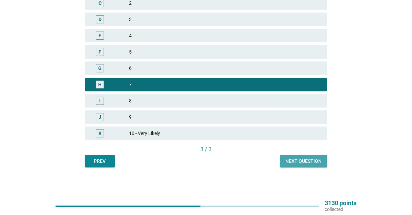
click at [298, 159] on div "Next question" at bounding box center [303, 160] width 36 height 7
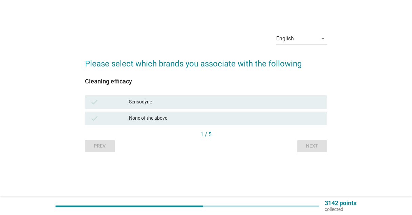
scroll to position [0, 0]
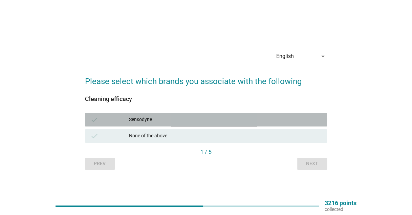
click at [179, 117] on div "Sensodyne" at bounding box center [225, 119] width 193 height 8
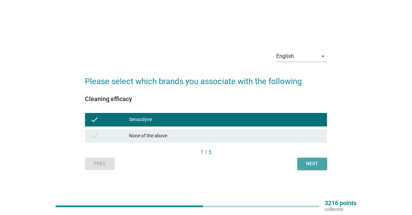
click at [319, 167] on button "Next" at bounding box center [312, 163] width 30 height 12
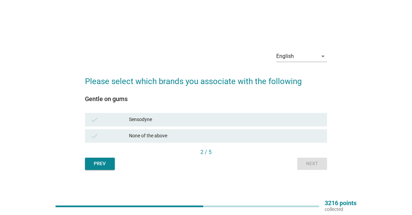
click at [194, 119] on div "Sensodyne" at bounding box center [225, 119] width 193 height 8
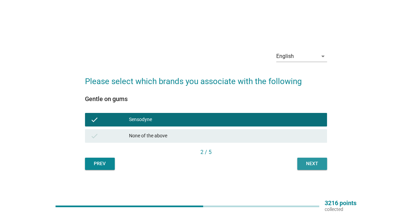
click at [319, 165] on div "Next" at bounding box center [312, 163] width 19 height 7
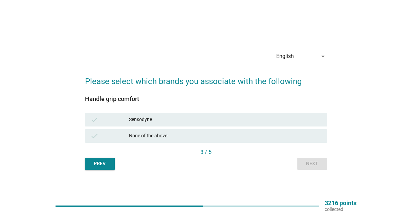
click at [158, 117] on div "Sensodyne" at bounding box center [225, 119] width 193 height 8
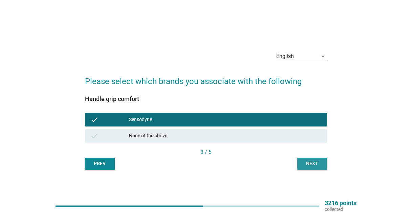
click at [312, 166] on div "Next" at bounding box center [312, 163] width 19 height 7
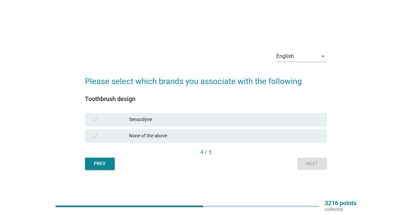
click at [167, 115] on div "Sensodyne" at bounding box center [225, 119] width 193 height 8
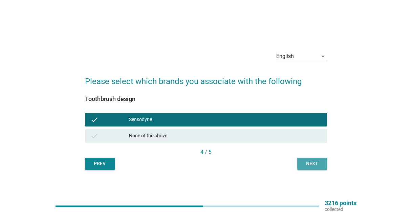
click at [324, 168] on button "Next" at bounding box center [312, 163] width 30 height 12
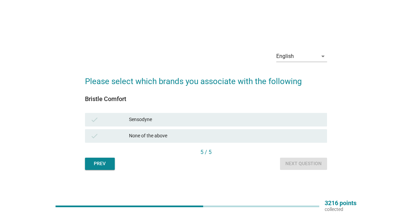
click at [174, 117] on div "Sensodyne" at bounding box center [225, 119] width 193 height 8
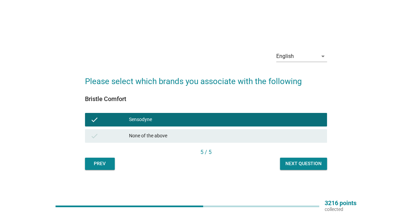
click at [322, 172] on div "English arrow_drop_down Please select which brands you associate with the follo…" at bounding box center [206, 107] width 253 height 135
click at [318, 164] on div "Next question" at bounding box center [303, 163] width 36 height 7
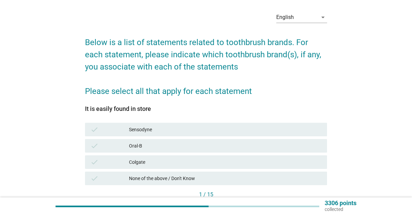
scroll to position [34, 0]
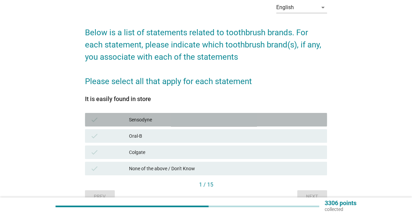
click at [155, 118] on div "Sensodyne" at bounding box center [225, 119] width 193 height 8
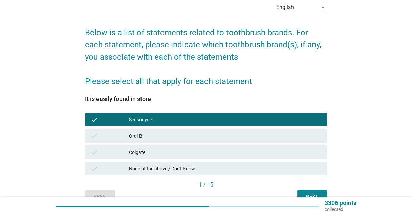
scroll to position [68, 0]
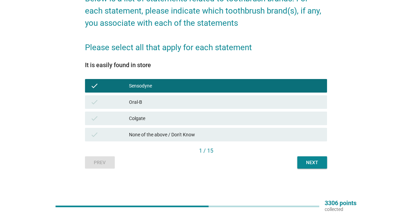
click at [313, 165] on div "Next" at bounding box center [312, 162] width 19 height 7
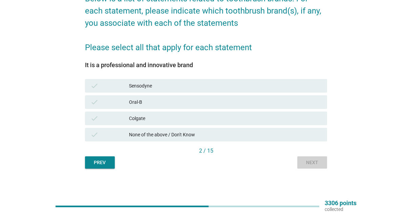
scroll to position [0, 0]
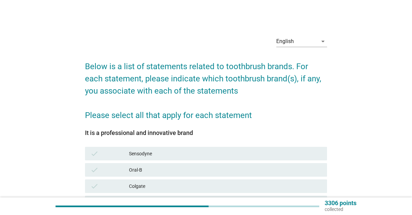
click at [153, 155] on div "Sensodyne" at bounding box center [225, 153] width 193 height 8
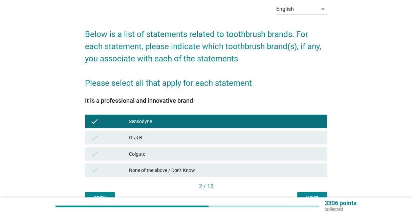
scroll to position [69, 0]
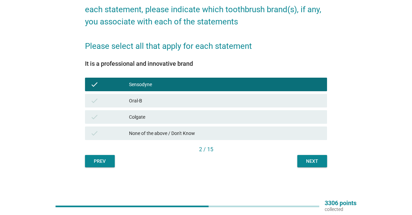
click at [316, 160] on div "Next" at bounding box center [312, 160] width 19 height 7
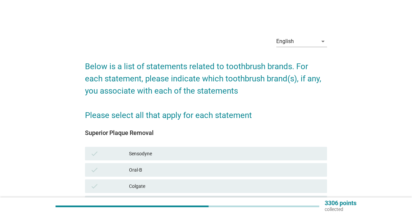
click at [208, 144] on div "Superior Plaque Removal check Sensodyne check Oral-B check Colgate check None o…" at bounding box center [206, 171] width 242 height 85
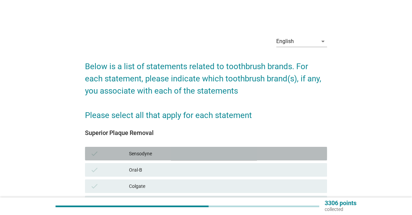
click at [206, 150] on div "Sensodyne" at bounding box center [225, 153] width 193 height 8
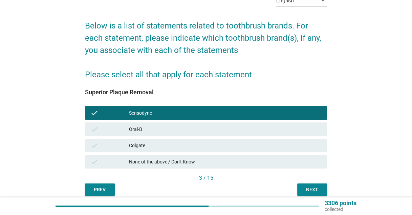
scroll to position [69, 0]
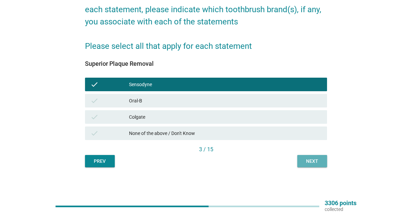
click at [317, 160] on div "Next" at bounding box center [312, 160] width 19 height 7
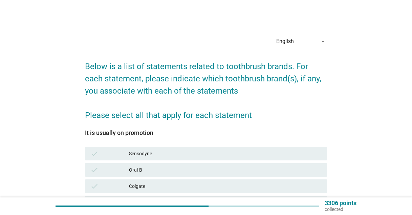
drag, startPoint x: 194, startPoint y: 153, endPoint x: 194, endPoint y: 147, distance: 6.5
click at [194, 150] on div "Sensodyne" at bounding box center [225, 153] width 193 height 8
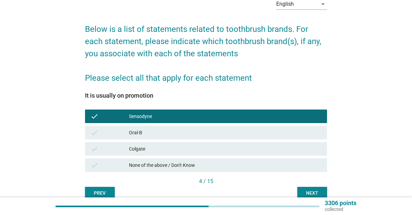
scroll to position [69, 0]
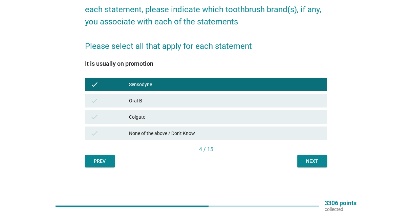
click at [313, 163] on div "Next" at bounding box center [312, 160] width 19 height 7
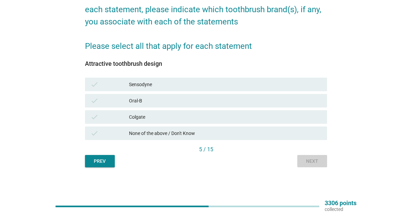
scroll to position [0, 0]
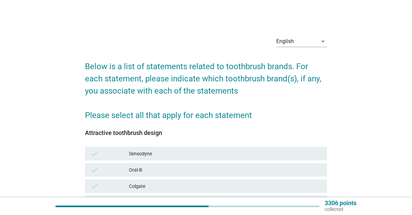
click at [190, 153] on div "Sensodyne" at bounding box center [225, 153] width 193 height 8
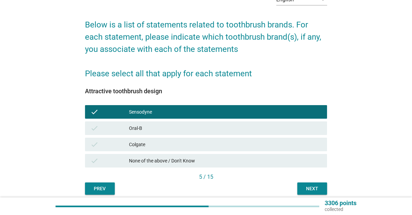
scroll to position [69, 0]
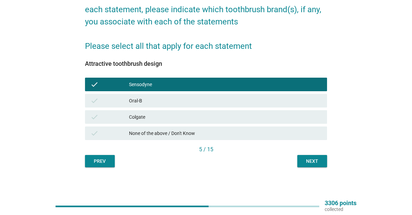
click at [316, 162] on div "Next" at bounding box center [312, 160] width 19 height 7
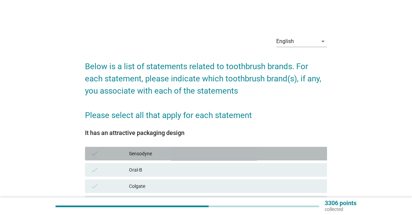
click at [204, 152] on div "Sensodyne" at bounding box center [225, 153] width 193 height 8
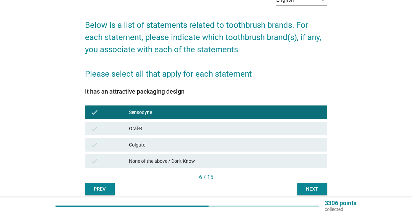
scroll to position [69, 0]
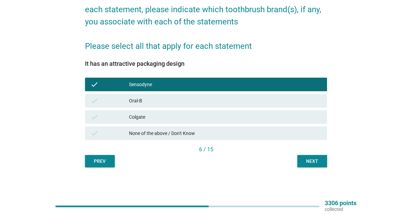
click at [317, 162] on div "Next" at bounding box center [312, 160] width 19 height 7
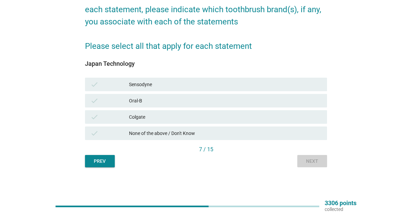
scroll to position [0, 0]
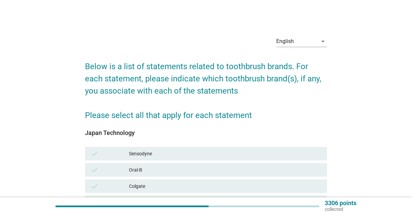
click at [214, 152] on div "Sensodyne" at bounding box center [225, 153] width 193 height 8
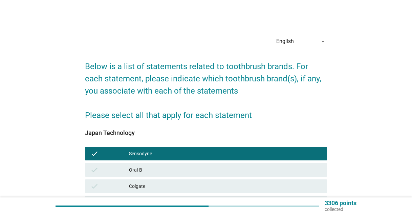
scroll to position [69, 0]
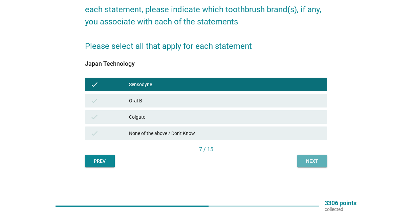
click at [309, 157] on button "Next" at bounding box center [312, 161] width 30 height 12
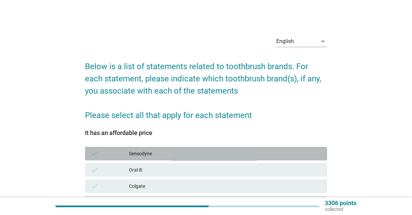
drag, startPoint x: 182, startPoint y: 156, endPoint x: 184, endPoint y: 171, distance: 15.7
click at [182, 158] on div "check Sensodyne" at bounding box center [206, 154] width 242 height 14
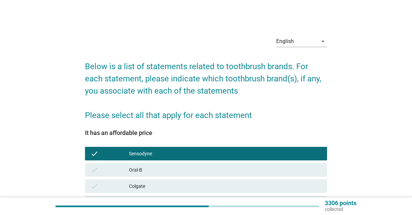
click at [184, 182] on div "Colgate" at bounding box center [225, 186] width 193 height 8
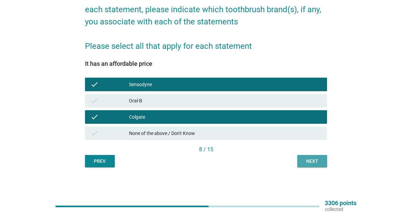
click at [319, 160] on div "Next" at bounding box center [312, 160] width 19 height 7
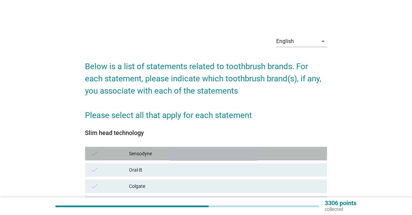
click at [210, 150] on div "Sensodyne" at bounding box center [225, 153] width 193 height 8
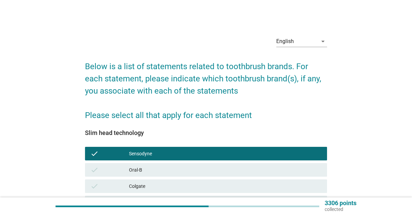
drag, startPoint x: 198, startPoint y: 185, endPoint x: 242, endPoint y: 180, distance: 44.3
click at [200, 185] on div "Colgate" at bounding box center [225, 186] width 193 height 8
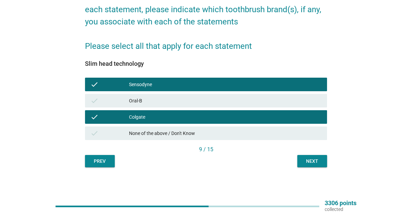
click at [305, 157] on div "Next" at bounding box center [312, 160] width 19 height 7
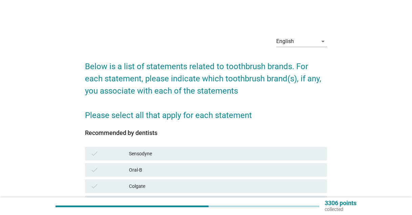
click at [185, 148] on div "check Sensodyne" at bounding box center [206, 154] width 242 height 14
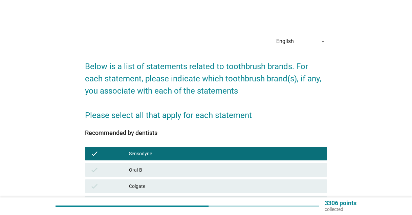
click at [173, 183] on div "Colgate" at bounding box center [225, 186] width 193 height 8
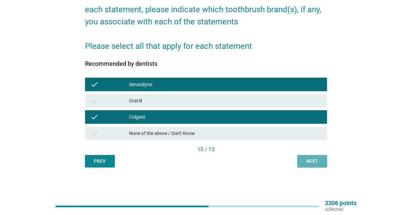
click at [319, 158] on div "Next" at bounding box center [312, 160] width 19 height 7
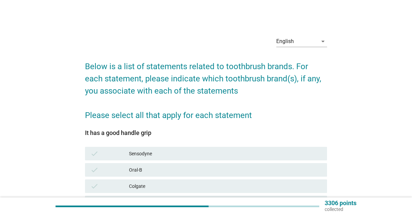
click at [170, 152] on div "Sensodyne" at bounding box center [225, 153] width 193 height 8
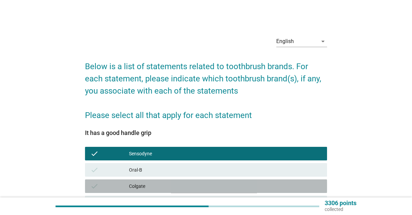
click at [172, 189] on div "Colgate" at bounding box center [225, 186] width 193 height 8
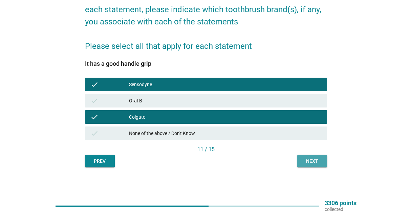
click at [317, 161] on div "Next" at bounding box center [312, 160] width 19 height 7
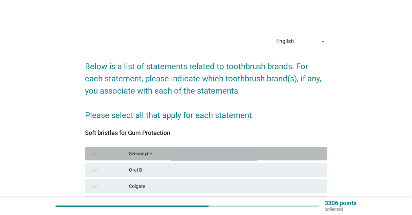
click at [264, 150] on div "Sensodyne" at bounding box center [225, 153] width 193 height 8
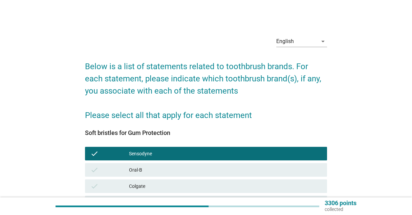
click at [215, 187] on div "Colgate" at bounding box center [225, 186] width 193 height 8
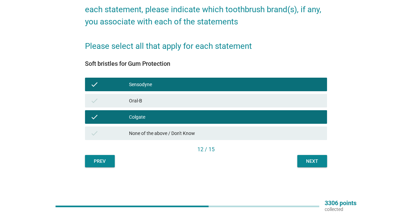
click at [325, 161] on button "Next" at bounding box center [312, 161] width 30 height 12
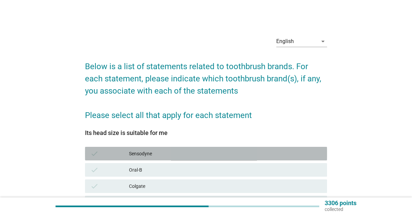
drag, startPoint x: 195, startPoint y: 149, endPoint x: 189, endPoint y: 160, distance: 13.2
click at [194, 148] on div "check Sensodyne" at bounding box center [206, 154] width 242 height 14
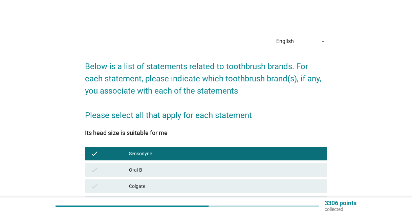
click at [184, 184] on div "Colgate" at bounding box center [225, 186] width 193 height 8
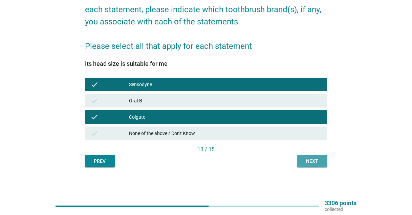
click at [320, 159] on div "Next" at bounding box center [312, 160] width 19 height 7
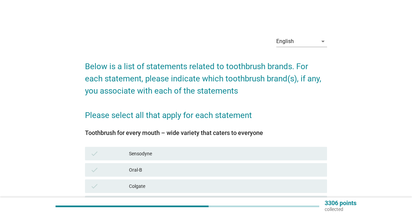
click at [154, 153] on div "Sensodyne" at bounding box center [225, 153] width 193 height 8
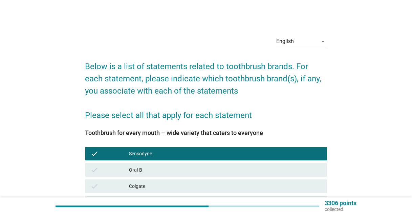
click at [170, 184] on div "Colgate" at bounding box center [225, 186] width 193 height 8
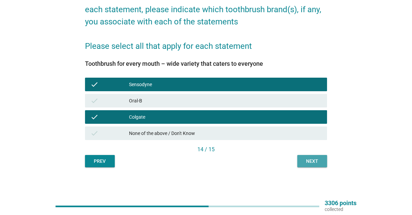
click at [308, 161] on div "Next" at bounding box center [312, 160] width 19 height 7
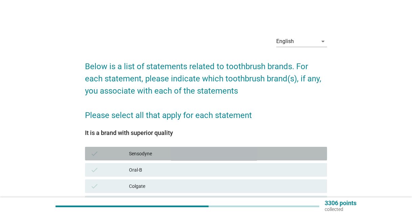
click at [178, 149] on div "Sensodyne" at bounding box center [225, 153] width 193 height 8
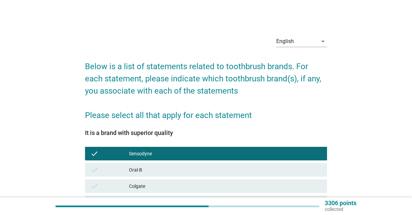
click at [159, 185] on div "Colgate" at bounding box center [225, 186] width 193 height 8
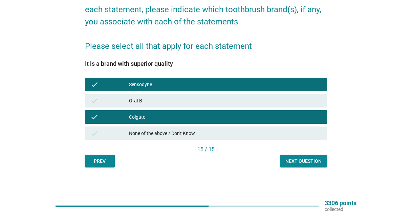
click at [309, 157] on div "Next question" at bounding box center [303, 160] width 36 height 7
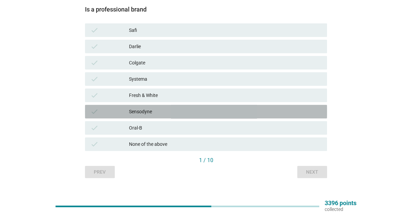
click at [137, 117] on div "check Sensodyne" at bounding box center [206, 112] width 242 height 14
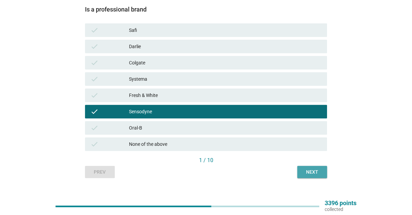
click at [322, 172] on button "Next" at bounding box center [312, 172] width 30 height 12
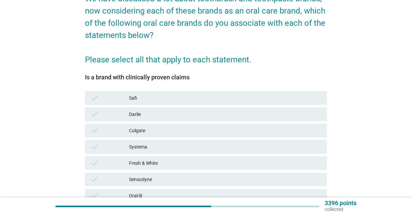
click at [144, 132] on div "Colgate" at bounding box center [225, 130] width 193 height 8
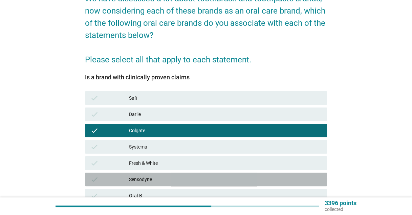
click at [143, 182] on div "Sensodyne" at bounding box center [225, 179] width 193 height 8
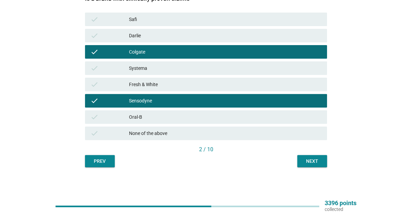
click at [314, 158] on div "Next" at bounding box center [312, 160] width 19 height 7
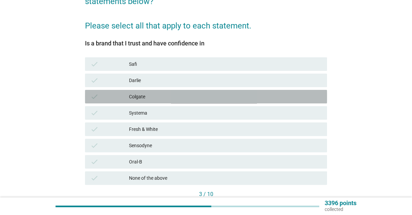
click at [146, 97] on div "Colgate" at bounding box center [225, 96] width 193 height 8
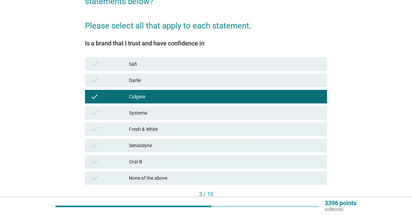
click at [141, 142] on div "Sensodyne" at bounding box center [225, 145] width 193 height 8
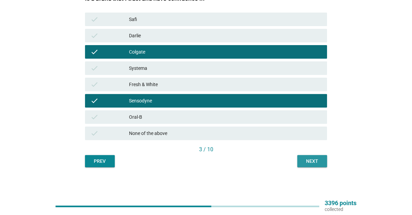
click at [307, 155] on button "Next" at bounding box center [312, 161] width 30 height 12
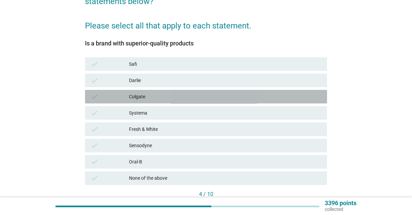
click at [153, 98] on div "Colgate" at bounding box center [225, 96] width 193 height 8
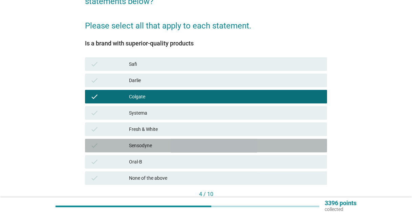
click at [145, 145] on div "Sensodyne" at bounding box center [225, 145] width 193 height 8
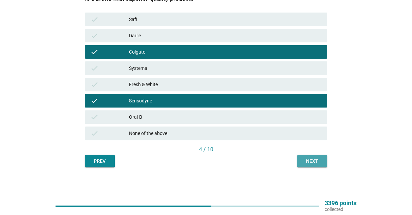
click at [314, 157] on div "Next" at bounding box center [312, 160] width 19 height 7
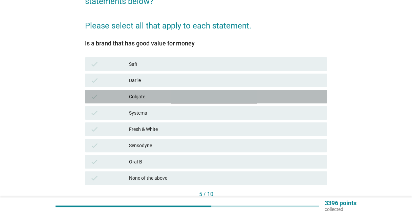
click at [130, 94] on div "Colgate" at bounding box center [225, 96] width 193 height 8
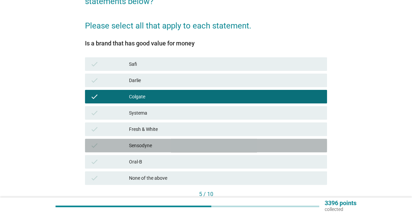
click at [136, 144] on div "Sensodyne" at bounding box center [225, 145] width 193 height 8
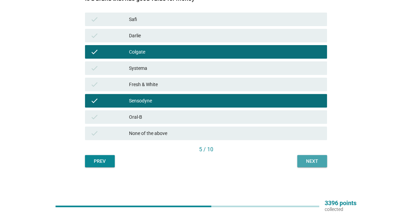
click at [309, 160] on div "Next" at bounding box center [312, 160] width 19 height 7
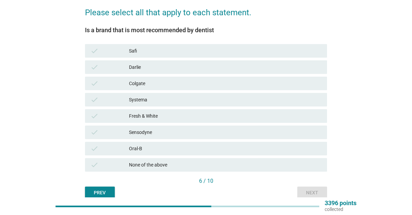
scroll to position [102, 0]
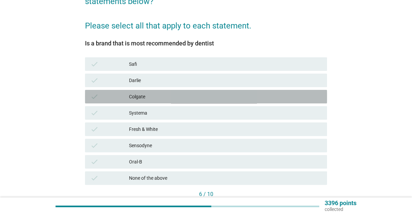
click at [142, 97] on div "Colgate" at bounding box center [225, 96] width 193 height 8
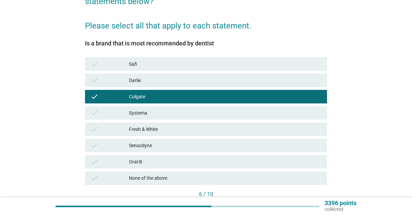
click at [156, 147] on div "Sensodyne" at bounding box center [225, 145] width 193 height 8
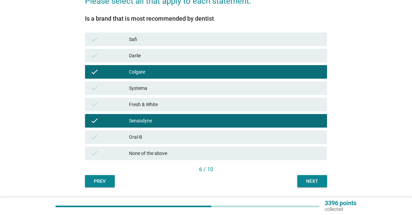
scroll to position [146, 0]
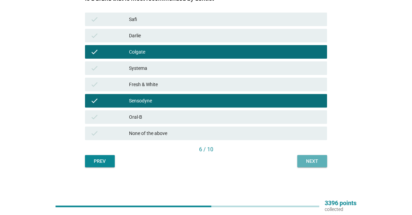
click at [317, 161] on div "Next" at bounding box center [312, 160] width 19 height 7
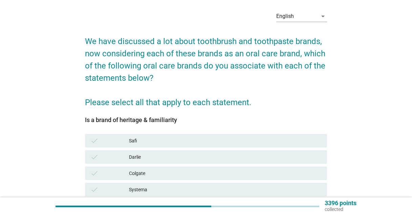
scroll to position [68, 0]
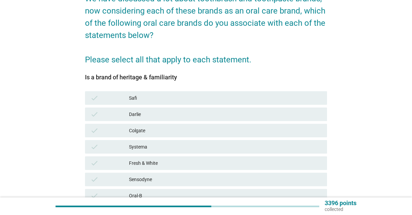
click at [152, 129] on div "Colgate" at bounding box center [225, 130] width 193 height 8
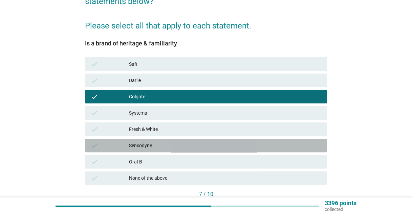
click at [160, 146] on div "Sensodyne" at bounding box center [225, 145] width 193 height 8
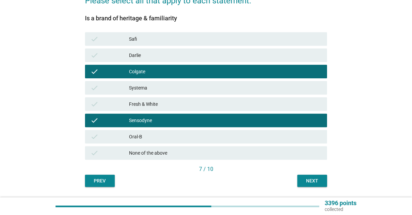
scroll to position [146, 0]
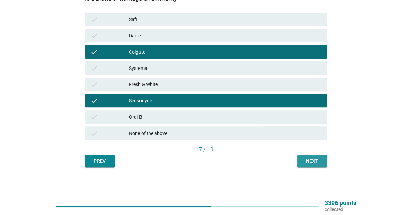
click at [310, 164] on button "Next" at bounding box center [312, 161] width 30 height 12
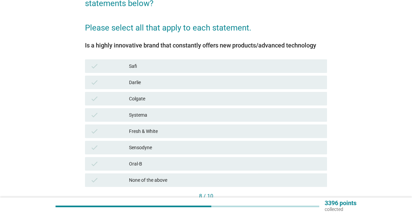
scroll to position [102, 0]
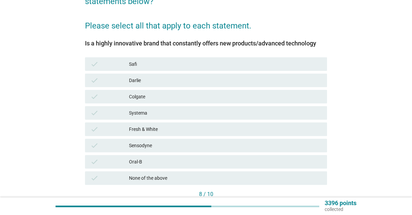
click at [151, 148] on div "Sensodyne" at bounding box center [225, 145] width 193 height 8
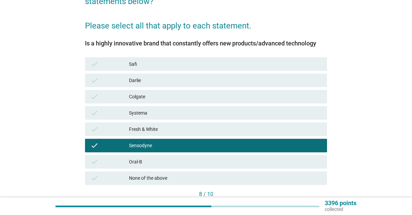
click at [151, 102] on div "check Colgate" at bounding box center [206, 97] width 242 height 14
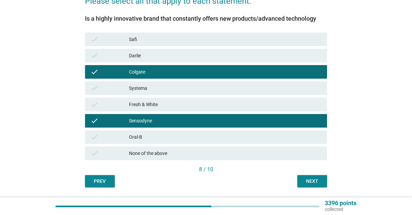
scroll to position [146, 0]
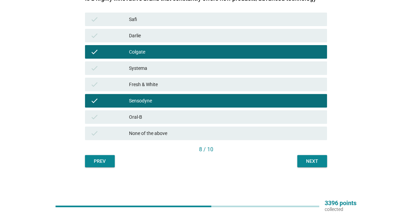
click at [307, 162] on div "Next" at bounding box center [312, 160] width 19 height 7
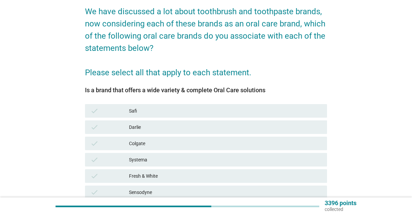
scroll to position [102, 0]
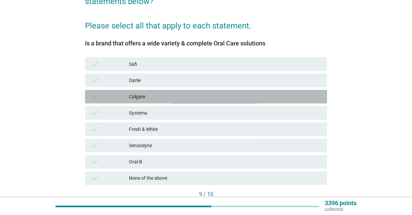
drag, startPoint x: 147, startPoint y: 100, endPoint x: 145, endPoint y: 113, distance: 12.6
click at [147, 100] on div "Colgate" at bounding box center [225, 96] width 193 height 8
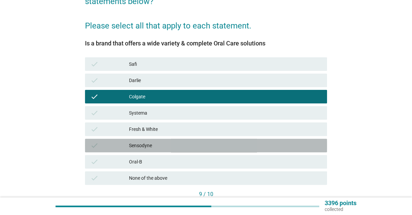
click at [153, 147] on div "Sensodyne" at bounding box center [225, 145] width 193 height 8
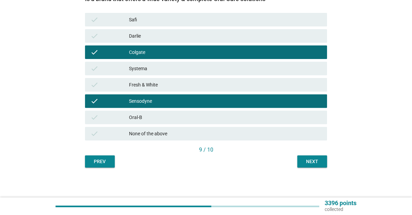
scroll to position [146, 0]
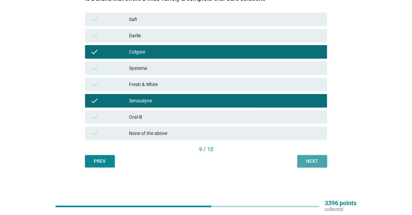
click at [313, 158] on div "Next" at bounding box center [312, 160] width 19 height 7
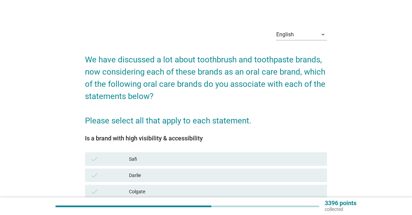
scroll to position [135, 0]
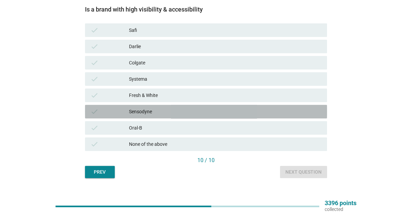
click at [146, 112] on div "Sensodyne" at bounding box center [225, 111] width 193 height 8
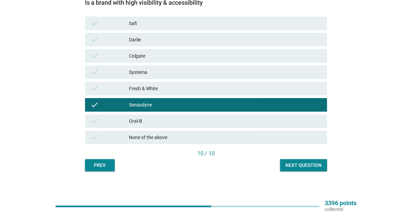
scroll to position [146, 0]
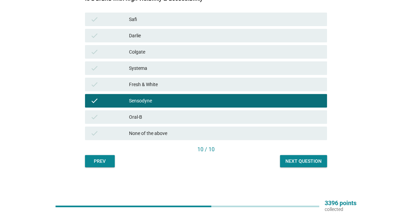
click at [294, 161] on div "Next question" at bounding box center [303, 160] width 36 height 7
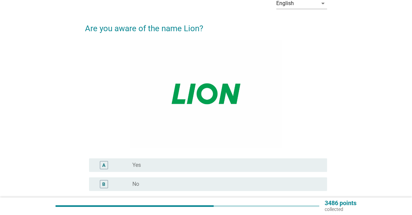
scroll to position [102, 0]
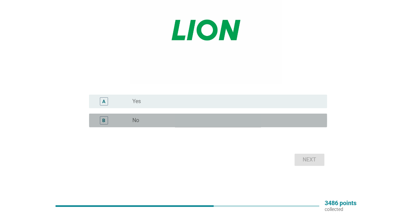
click at [180, 116] on div "radio_button_unchecked No" at bounding box center [226, 120] width 189 height 8
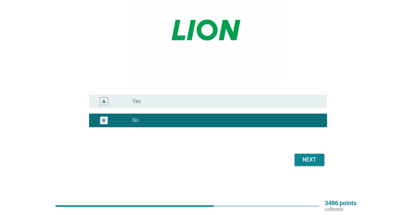
click at [320, 161] on button "Next" at bounding box center [309, 159] width 30 height 12
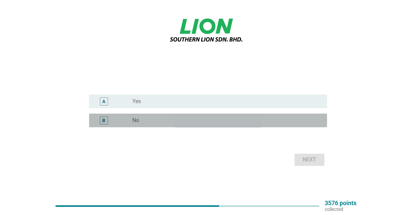
click at [203, 119] on div "radio_button_unchecked No" at bounding box center [224, 120] width 184 height 7
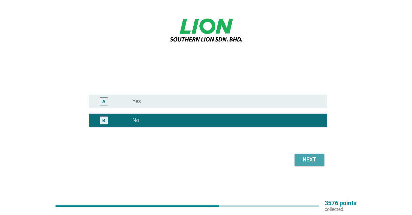
click at [315, 159] on div "Next" at bounding box center [309, 159] width 19 height 8
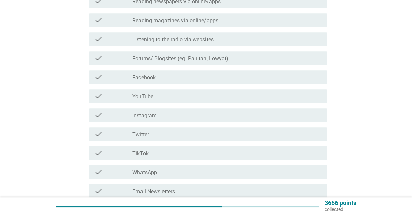
scroll to position [271, 0]
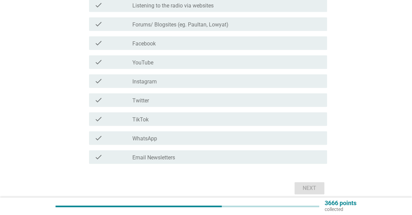
click at [153, 63] on label "YouTube" at bounding box center [142, 62] width 21 height 7
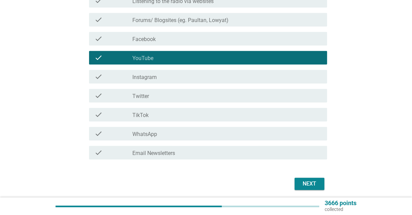
scroll to position [300, 0]
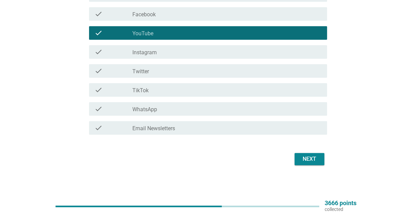
click at [310, 161] on div "Next" at bounding box center [309, 159] width 19 height 8
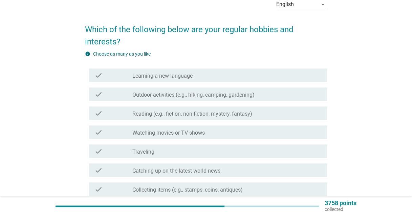
scroll to position [68, 0]
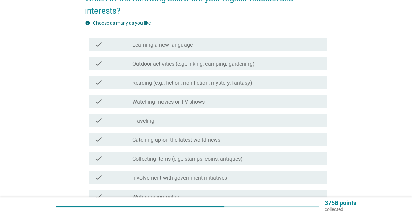
click at [177, 88] on div "check check_box_outline_blank Reading (e.g., fiction, non-fiction, mystery, fan…" at bounding box center [208, 82] width 238 height 14
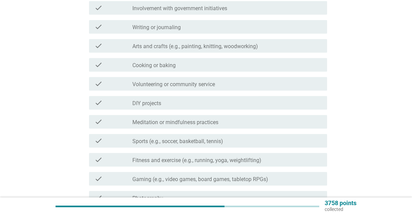
scroll to position [305, 0]
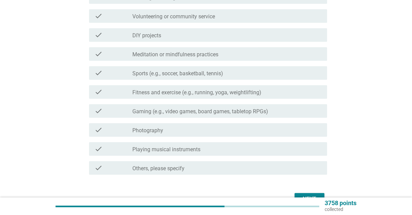
click at [168, 90] on label "Fitness and exercise (e.g., running, yoga, weightlifting)" at bounding box center [196, 92] width 129 height 7
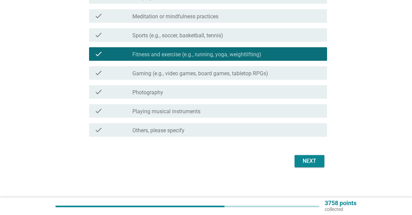
scroll to position [345, 0]
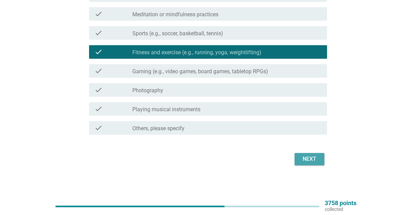
click at [298, 160] on button "Next" at bounding box center [309, 159] width 30 height 12
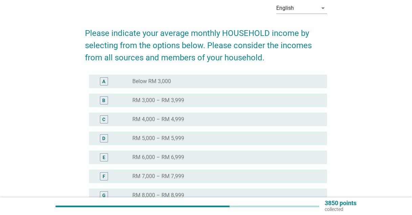
scroll to position [68, 0]
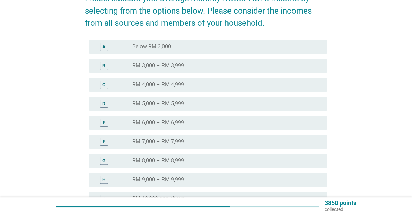
click at [192, 107] on div "D radio_button_unchecked RM 5,000 – RM 5,999" at bounding box center [208, 104] width 238 height 14
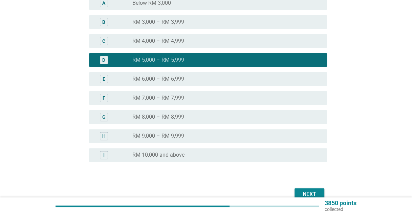
scroll to position [147, 0]
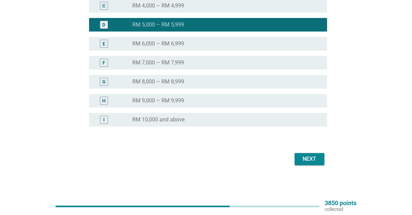
click at [310, 159] on div "Next" at bounding box center [309, 159] width 19 height 8
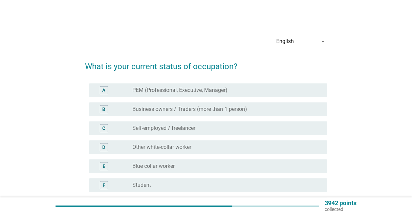
scroll to position [68, 0]
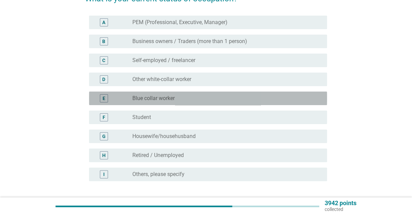
click at [160, 93] on div "E radio_button_unchecked Blue collar worker" at bounding box center [208, 98] width 238 height 14
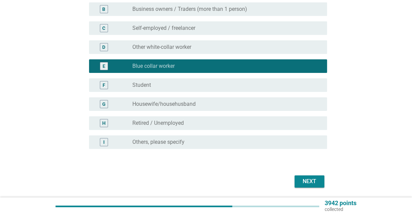
scroll to position [122, 0]
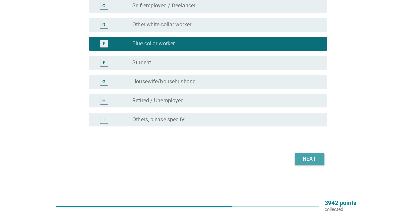
click at [305, 156] on div "Next" at bounding box center [309, 159] width 19 height 8
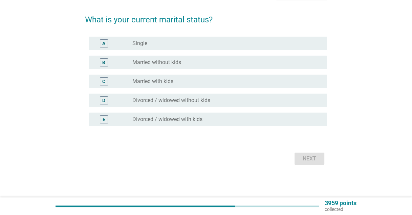
scroll to position [0, 0]
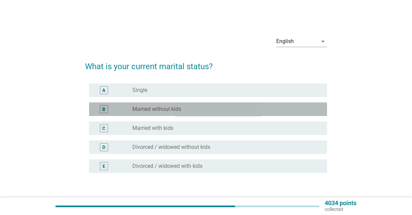
click at [179, 114] on div "B radio_button_unchecked Married without kids" at bounding box center [208, 109] width 238 height 14
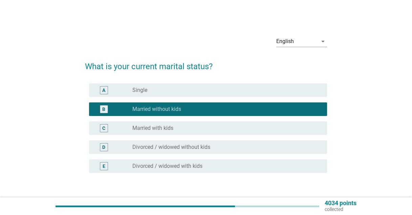
click at [181, 126] on div "radio_button_unchecked Married with kids" at bounding box center [224, 128] width 184 height 7
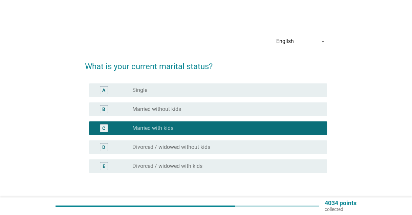
scroll to position [46, 0]
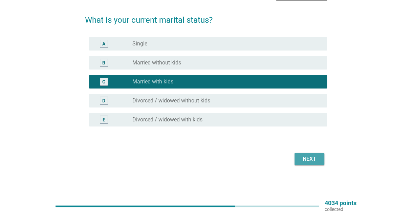
click at [315, 159] on div "Next" at bounding box center [309, 159] width 19 height 8
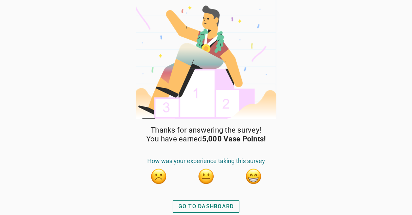
click at [218, 205] on div "GO TO DASHBOARD" at bounding box center [206, 206] width 56 height 8
